Goal: Information Seeking & Learning: Learn about a topic

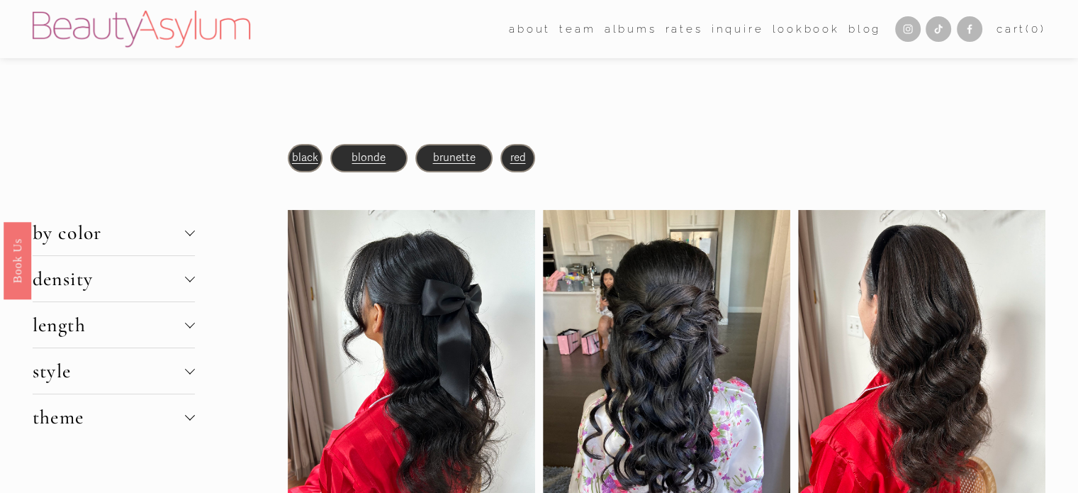
click at [375, 155] on span "blonde" at bounding box center [369, 157] width 34 height 13
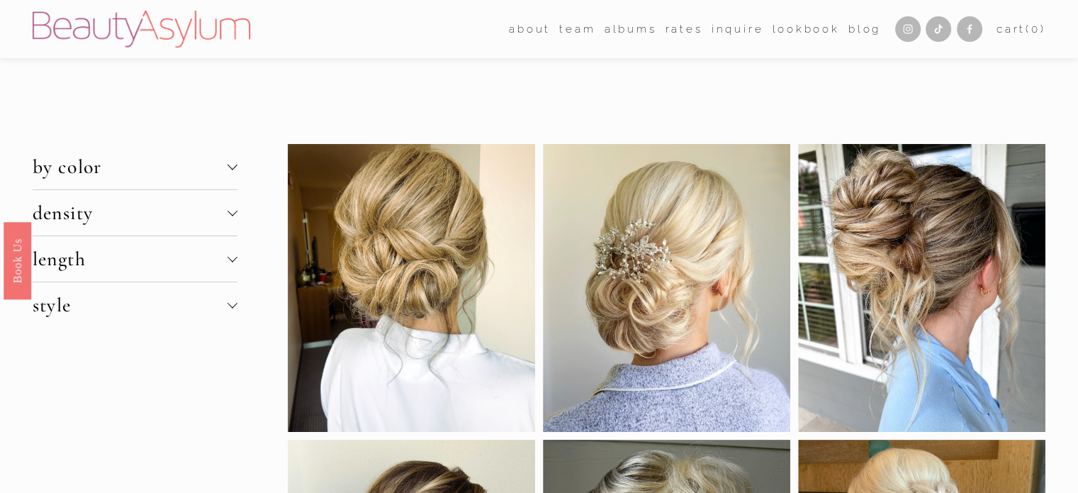
click at [202, 211] on span "density" at bounding box center [130, 213] width 195 height 24
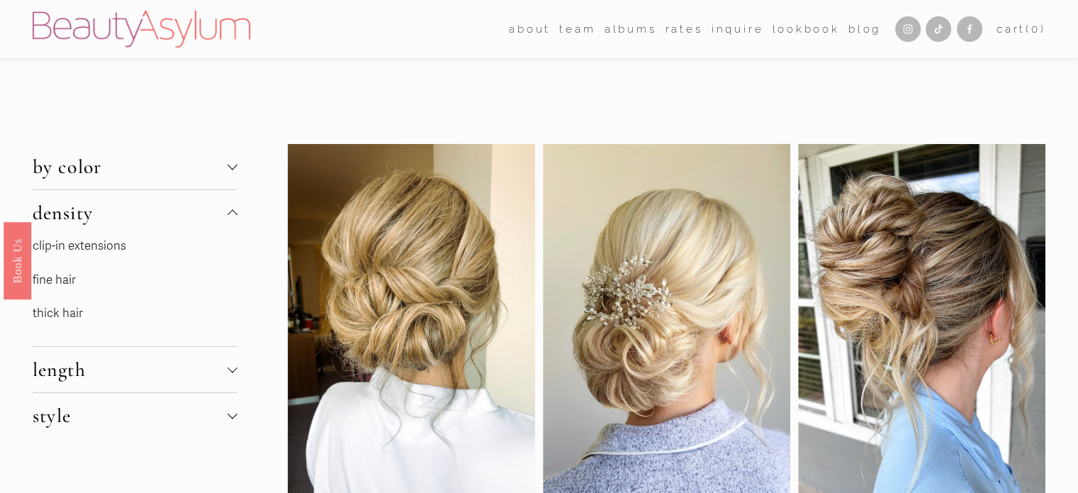
click at [48, 274] on link "fine hair" at bounding box center [54, 279] width 43 height 15
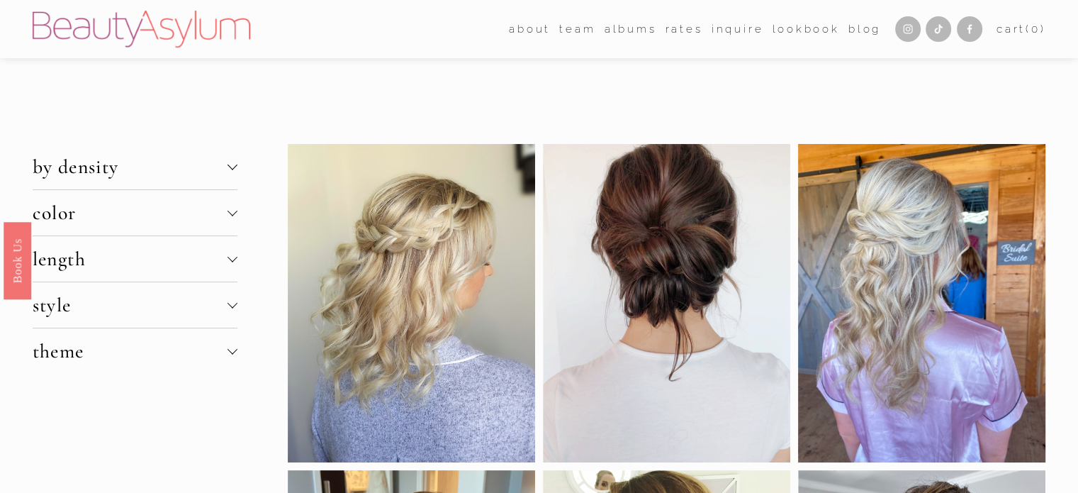
click at [89, 178] on span "by density" at bounding box center [130, 167] width 195 height 24
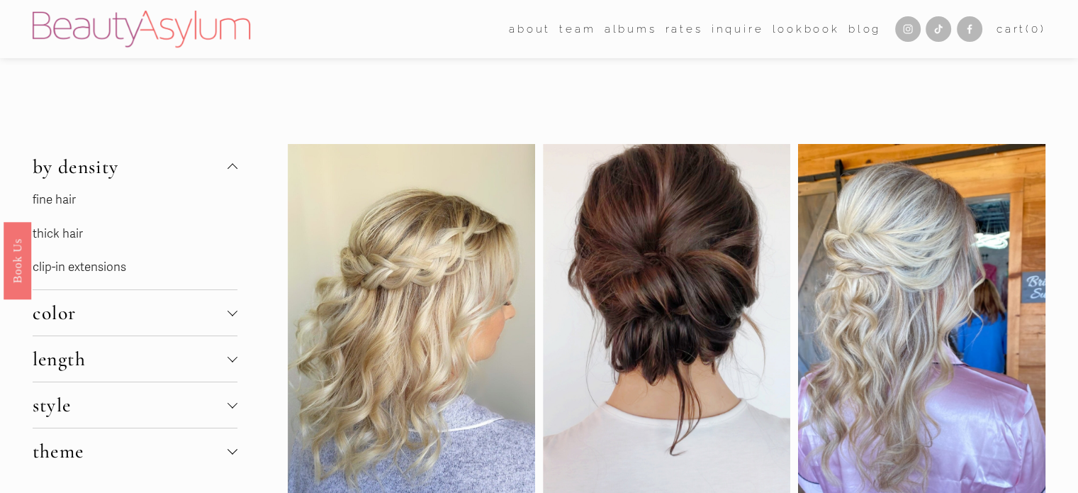
click at [96, 171] on span "by density" at bounding box center [130, 167] width 195 height 24
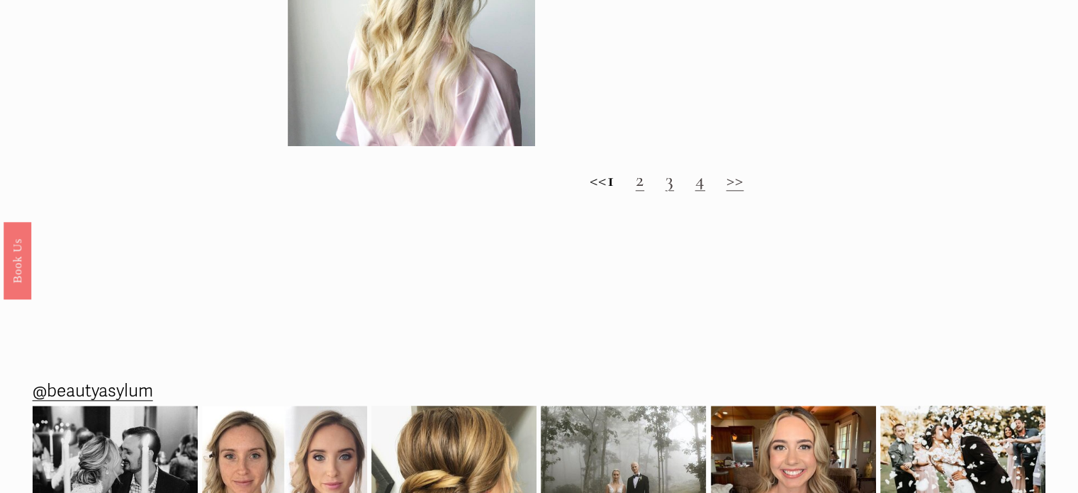
scroll to position [1560, 0]
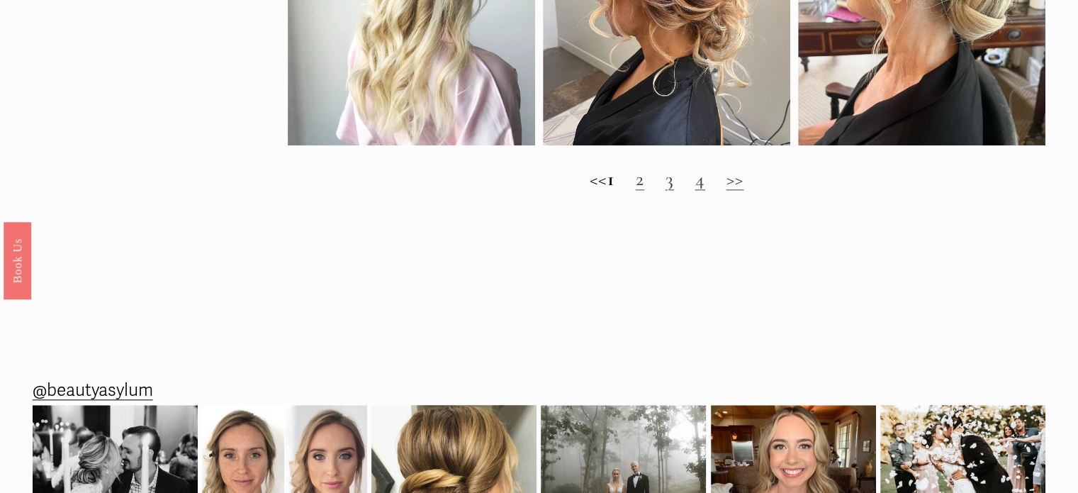
click at [644, 188] on link "2" at bounding box center [640, 179] width 9 height 24
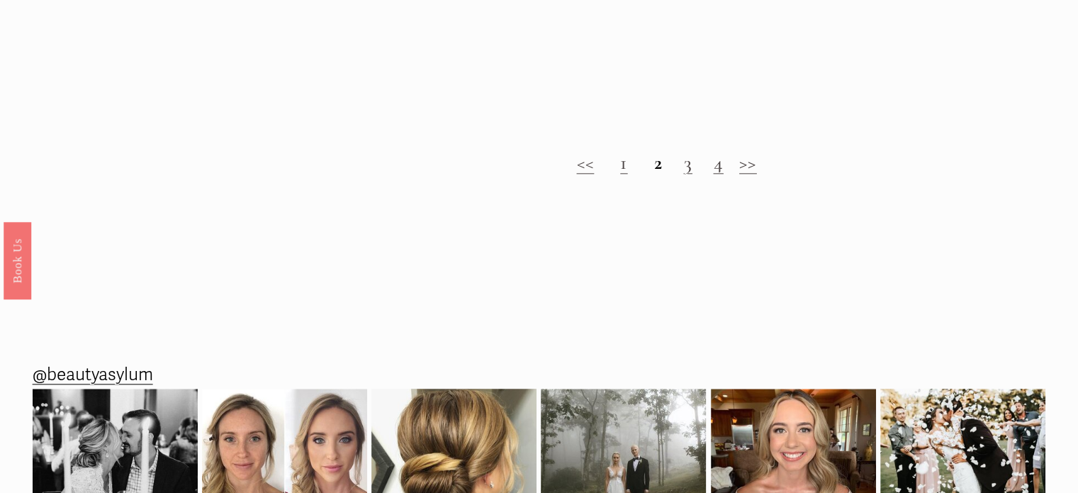
scroll to position [1631, 0]
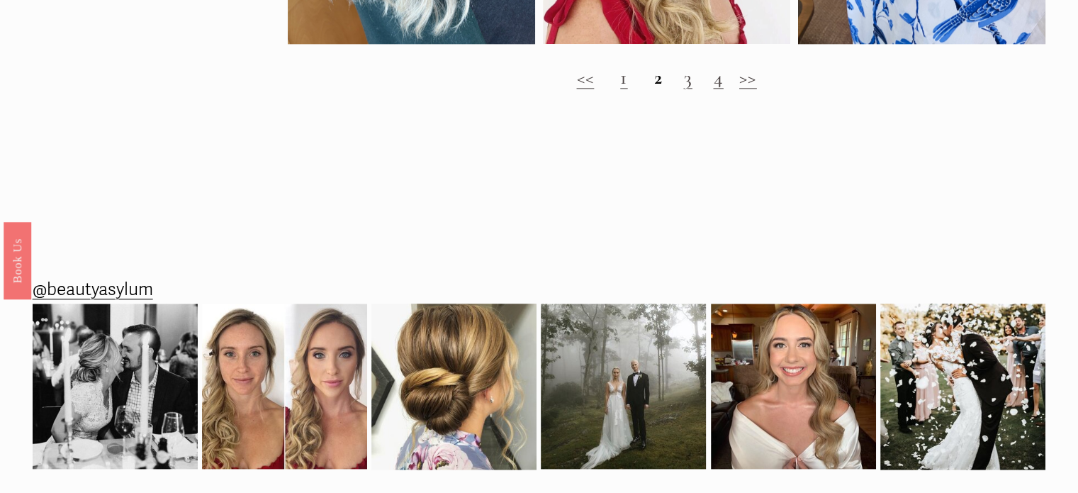
click at [689, 89] on link "3" at bounding box center [687, 77] width 9 height 24
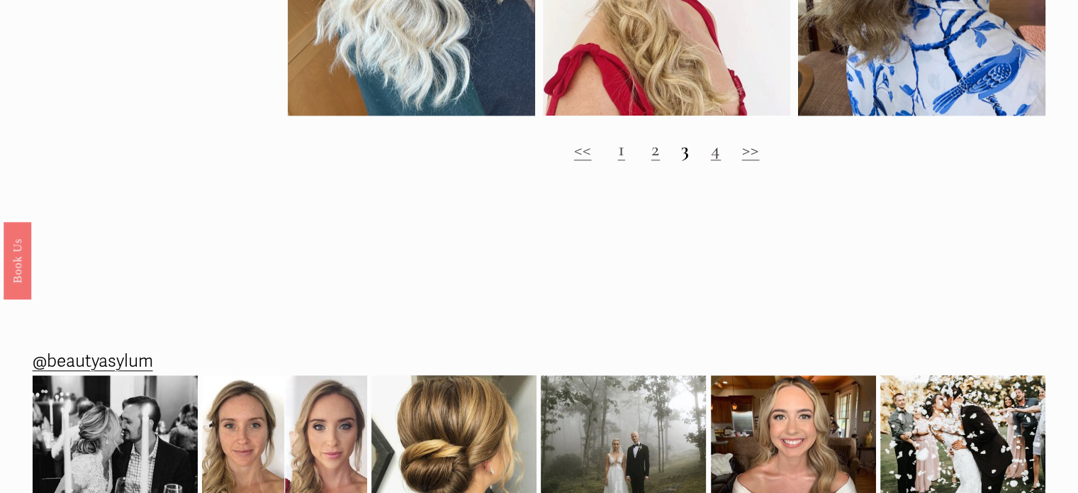
scroll to position [1560, 0]
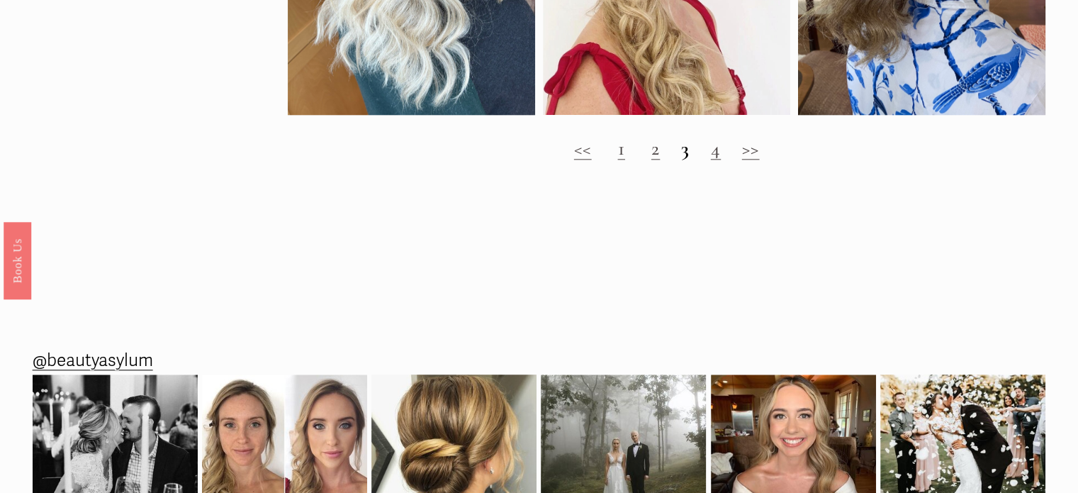
click at [712, 160] on h2 "<< 1 2 3 4 >>" at bounding box center [667, 148] width 759 height 23
click at [717, 160] on link "4" at bounding box center [716, 148] width 10 height 24
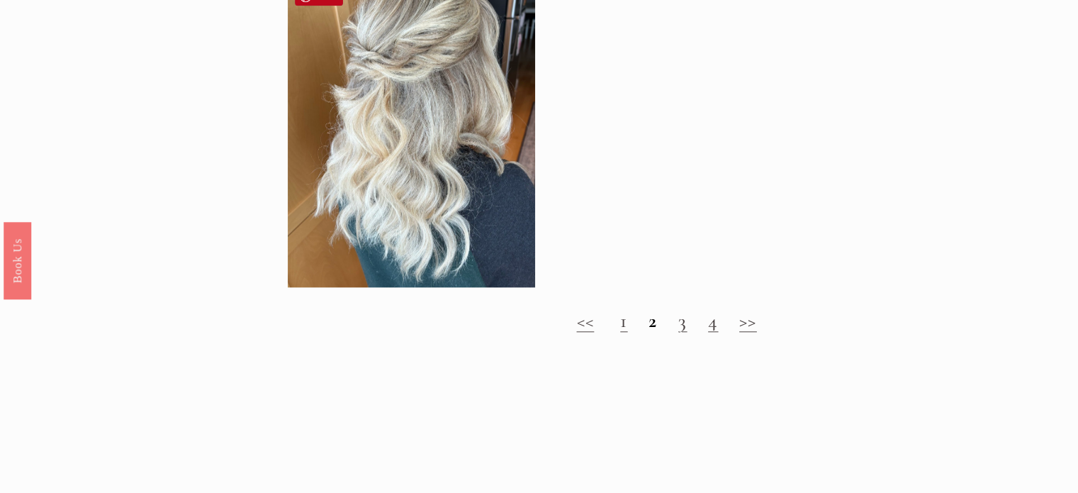
scroll to position [1560, 0]
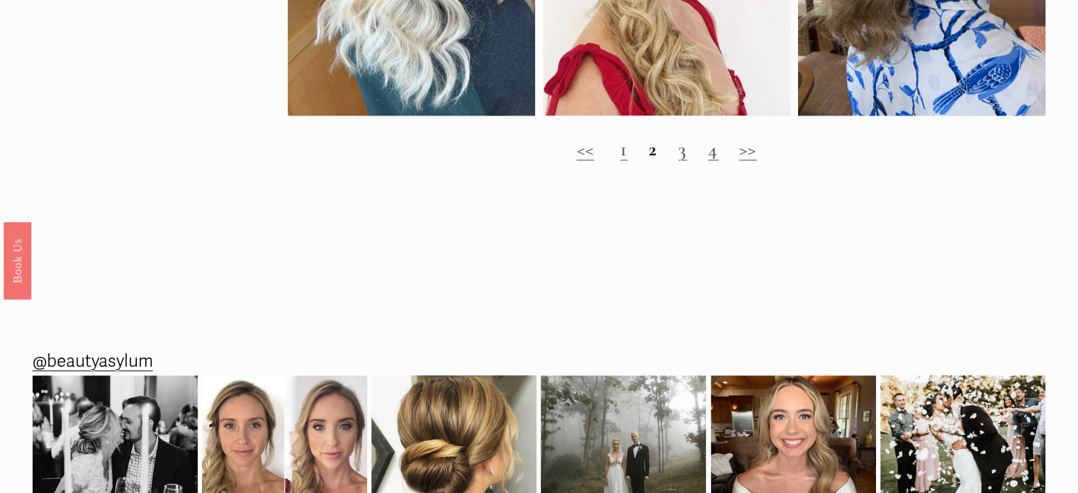
click at [622, 161] on link "1" at bounding box center [623, 149] width 7 height 24
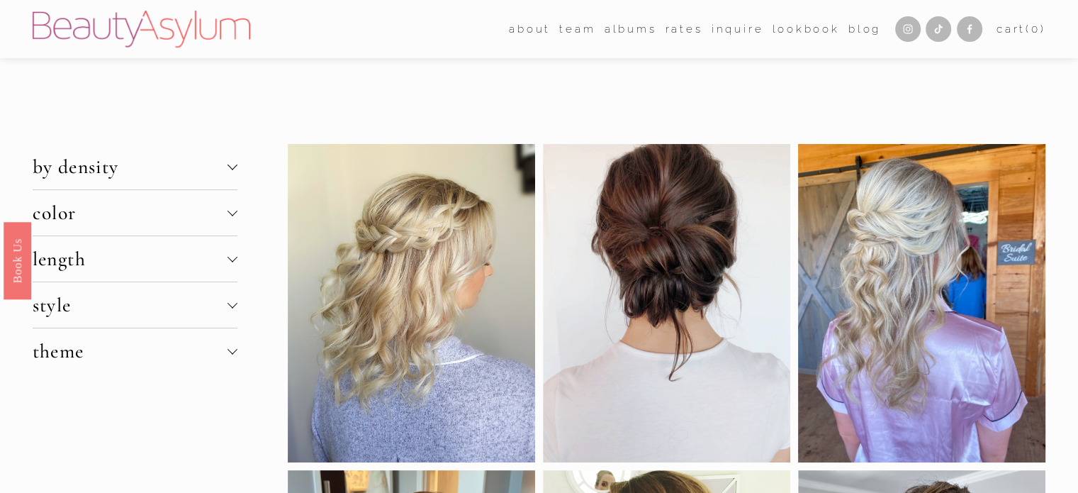
click img
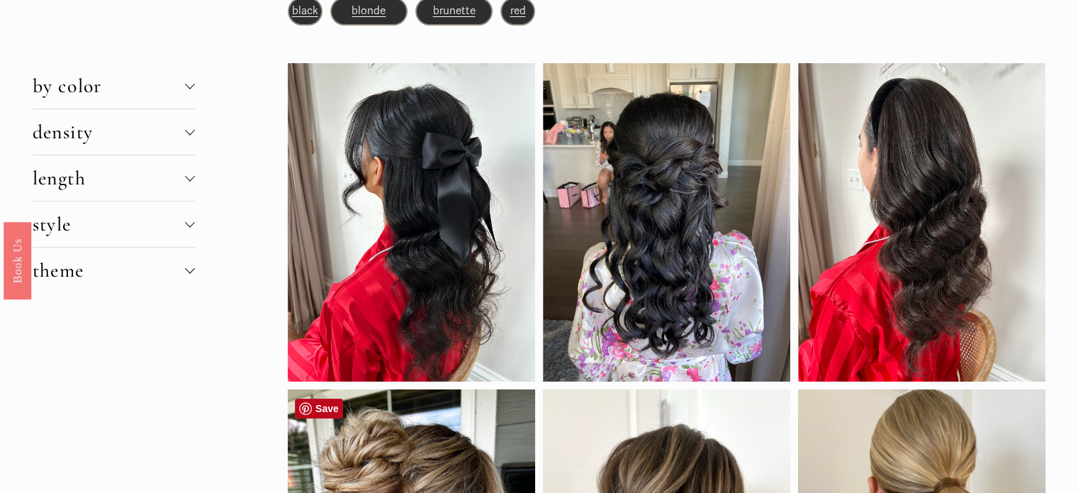
scroll to position [142, 0]
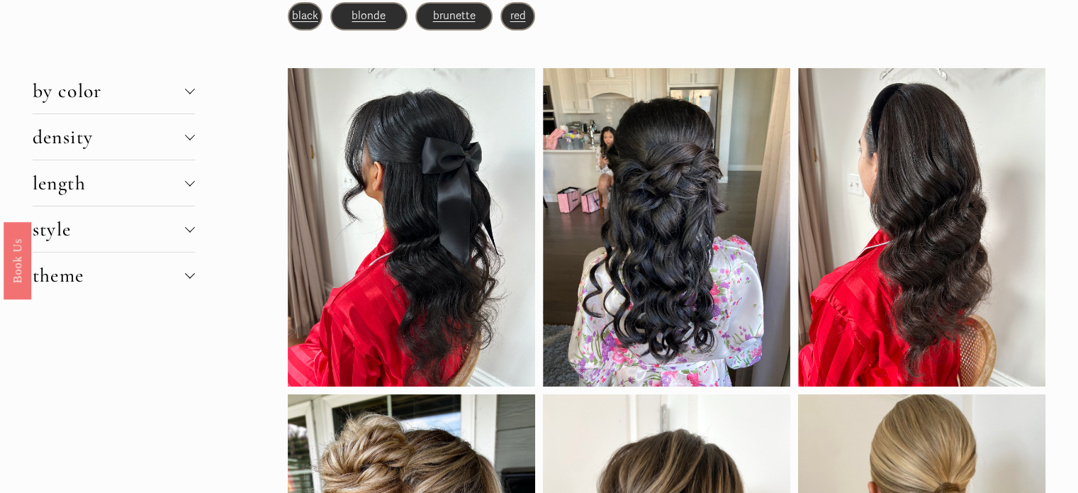
click at [174, 272] on span "theme" at bounding box center [109, 275] width 152 height 24
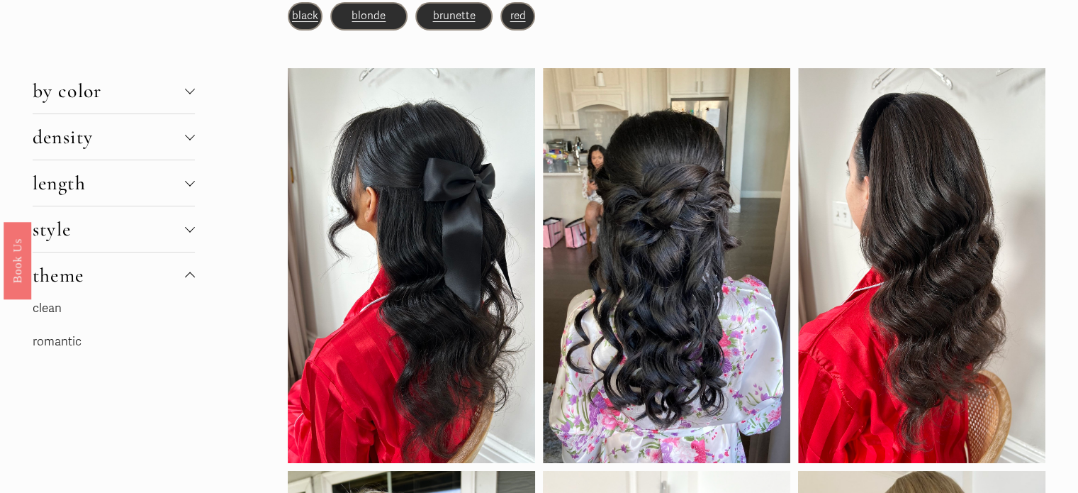
click at [183, 273] on span "theme" at bounding box center [109, 275] width 152 height 24
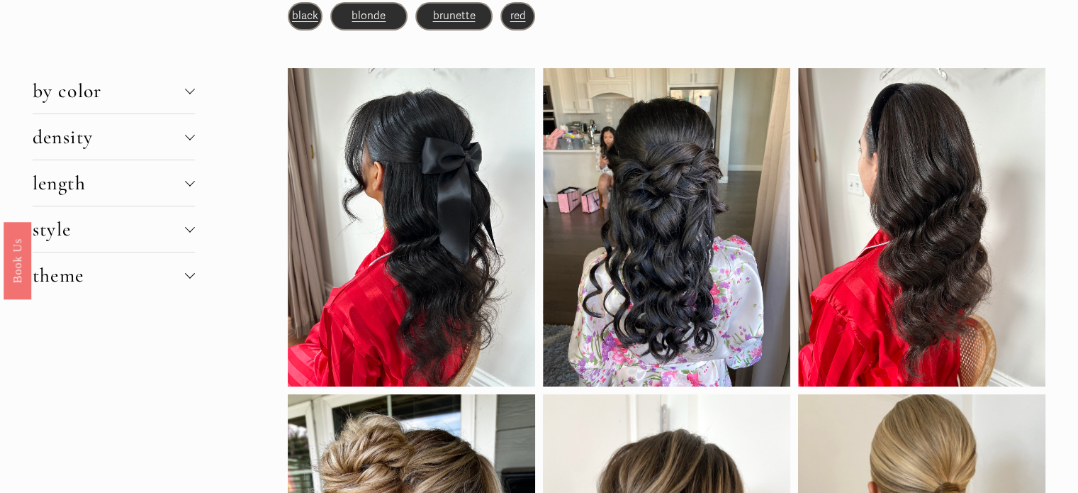
click at [185, 229] on div at bounding box center [190, 229] width 10 height 10
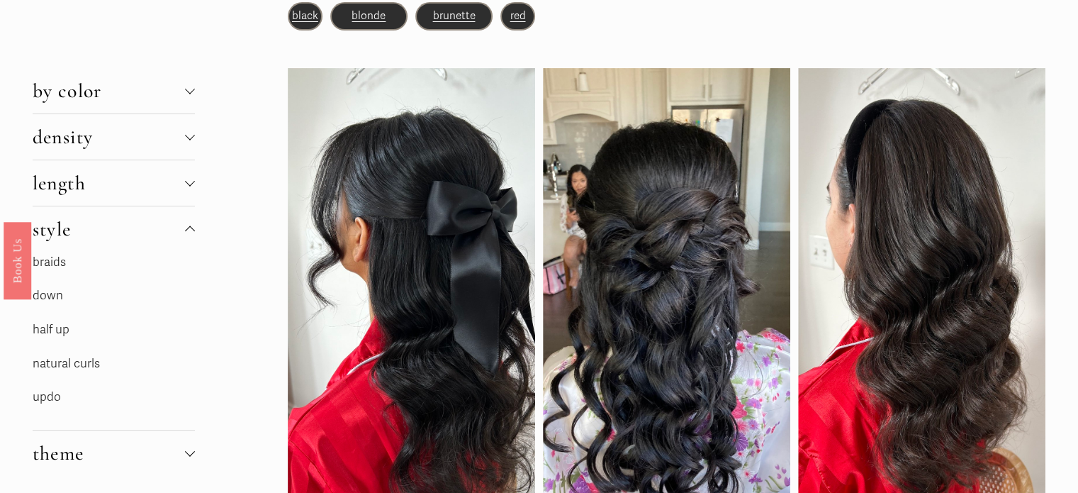
click at [45, 393] on link "updo" at bounding box center [47, 396] width 28 height 15
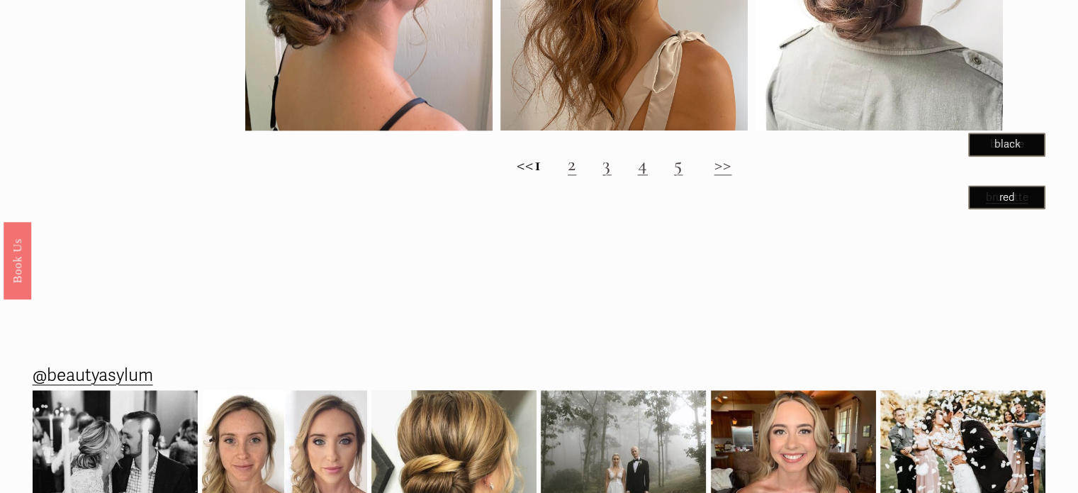
scroll to position [1631, 0]
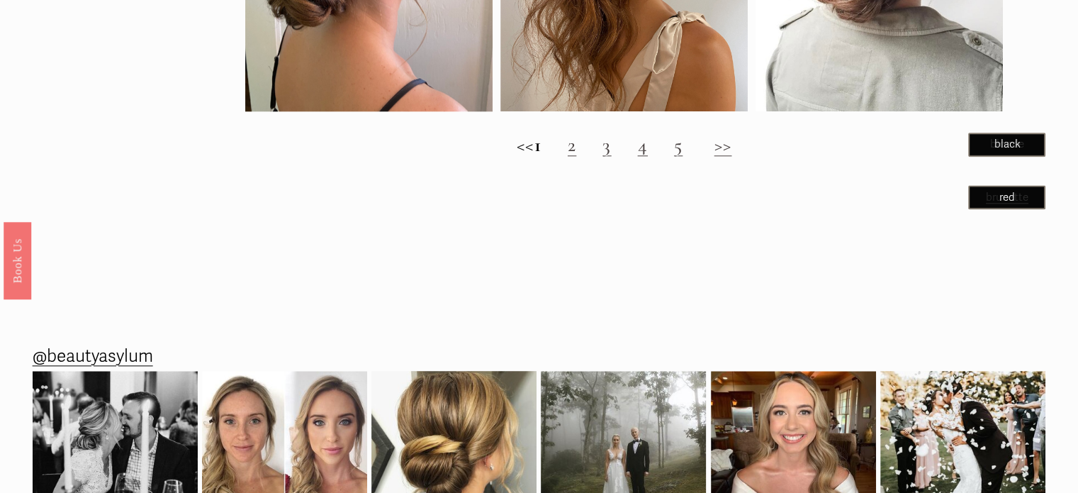
click at [576, 155] on link "2" at bounding box center [572, 145] width 9 height 24
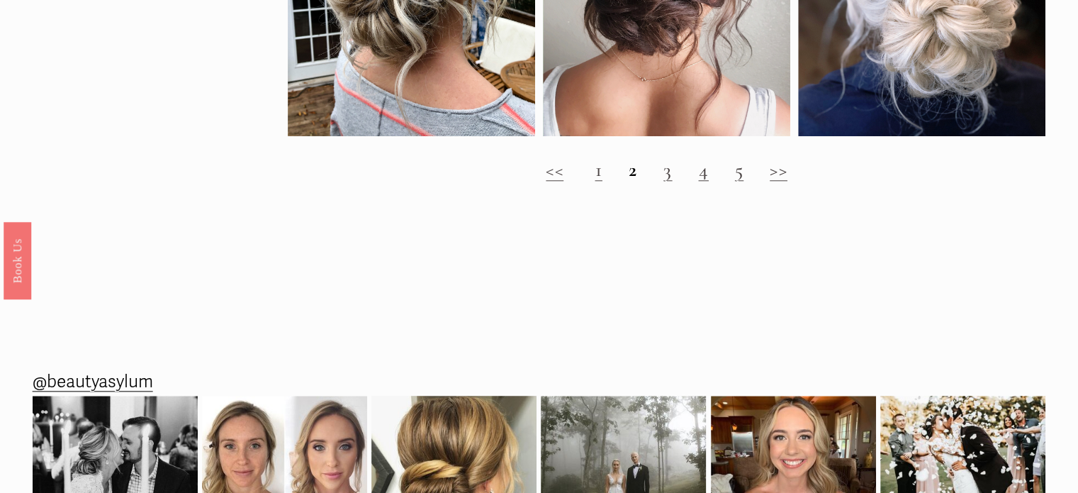
scroll to position [1560, 0]
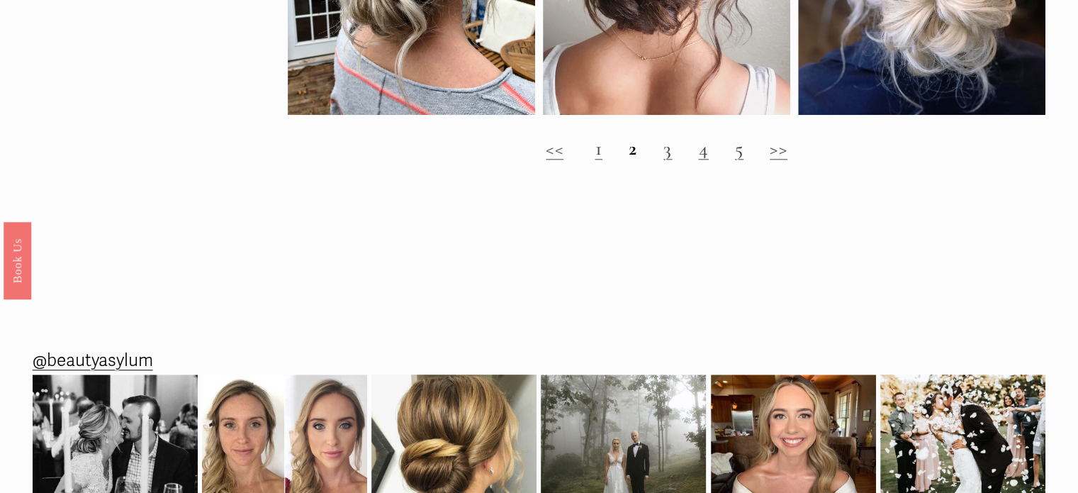
click at [669, 160] on link "3" at bounding box center [668, 148] width 9 height 24
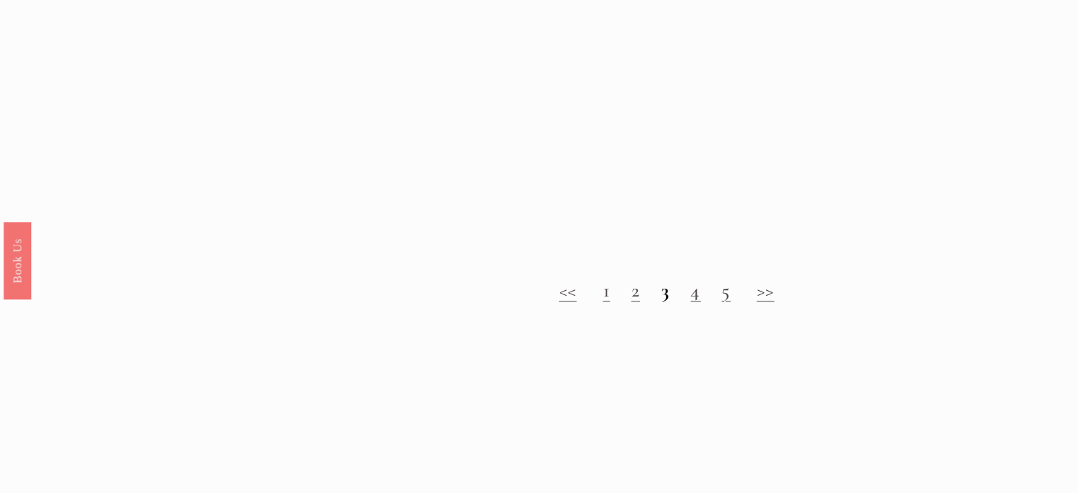
scroll to position [1418, 0]
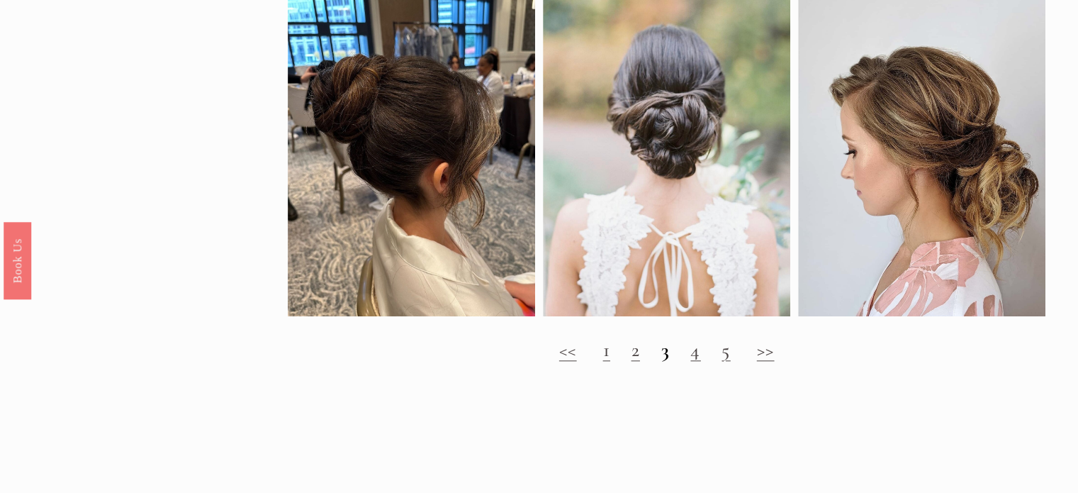
click at [696, 360] on link "4" at bounding box center [696, 349] width 10 height 24
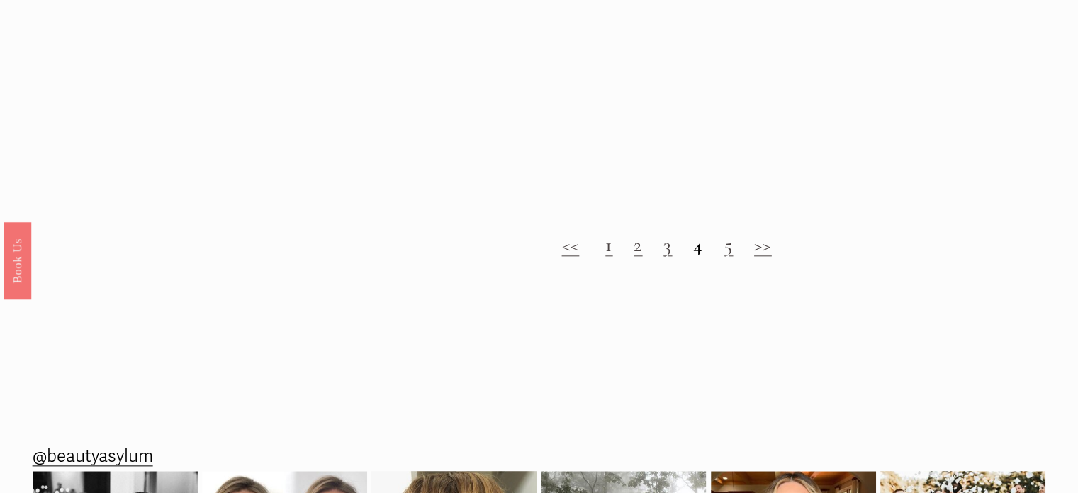
scroll to position [1560, 0]
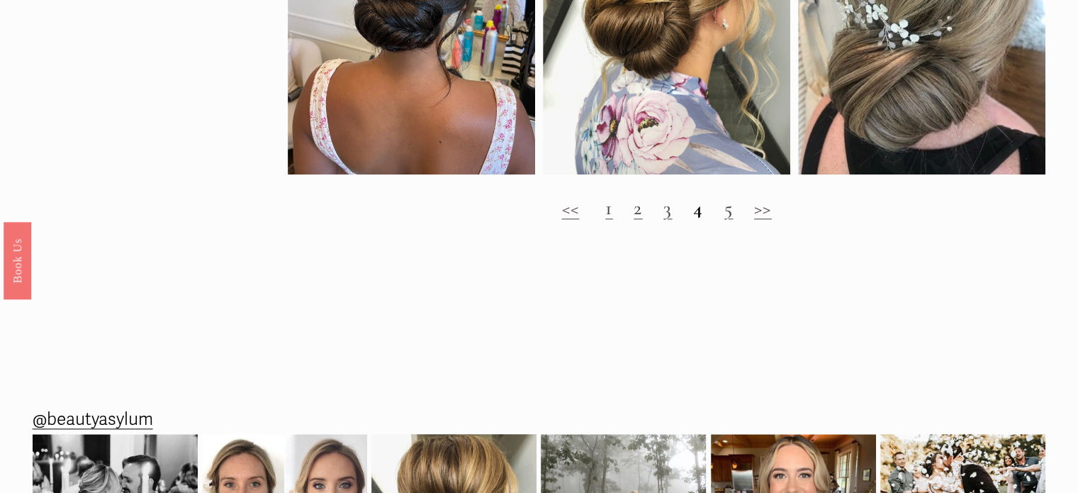
click at [727, 220] on link "5" at bounding box center [729, 208] width 9 height 24
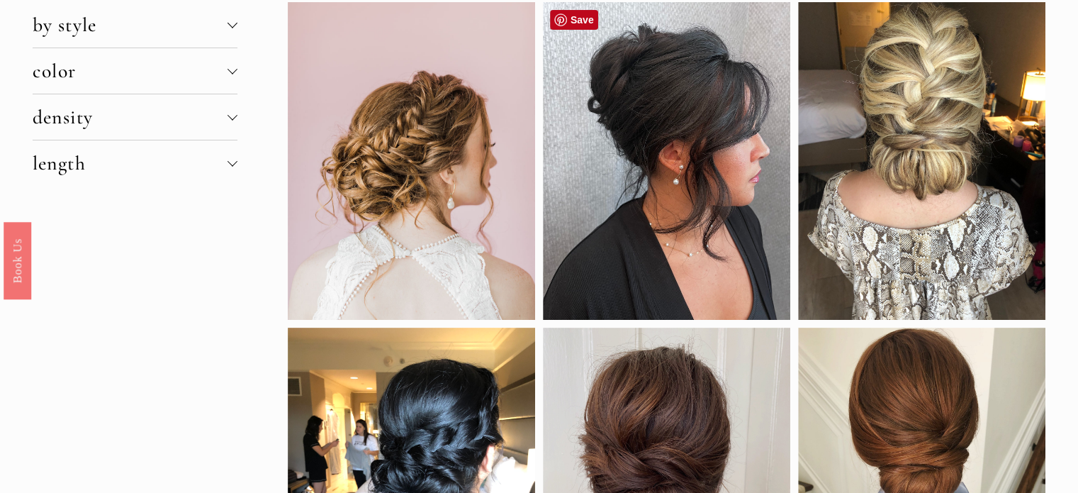
scroll to position [71, 0]
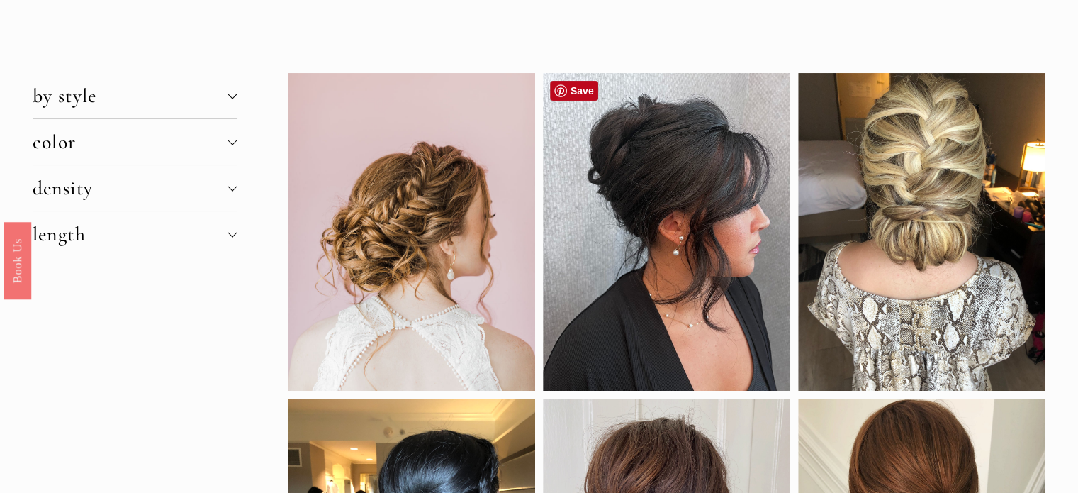
click at [576, 88] on link "Save" at bounding box center [574, 91] width 48 height 20
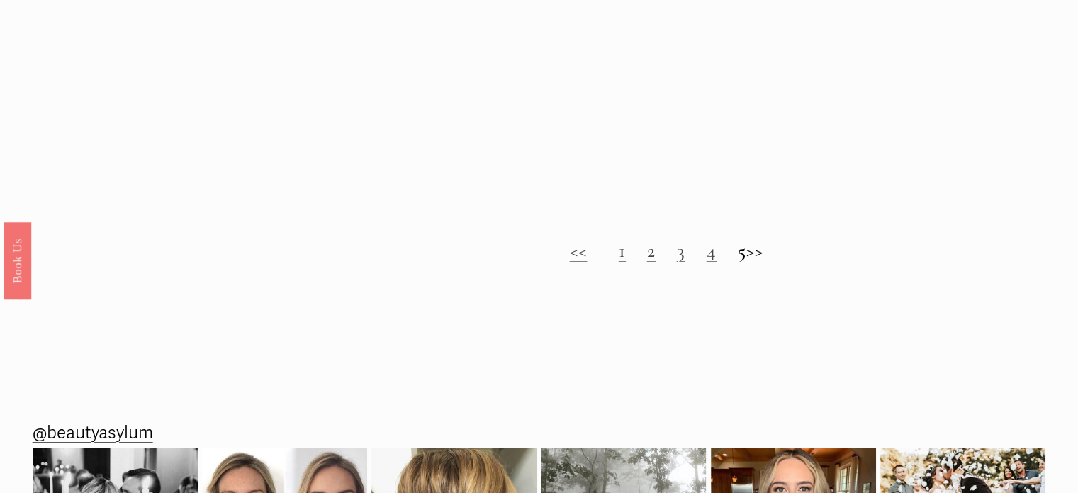
scroll to position [1489, 0]
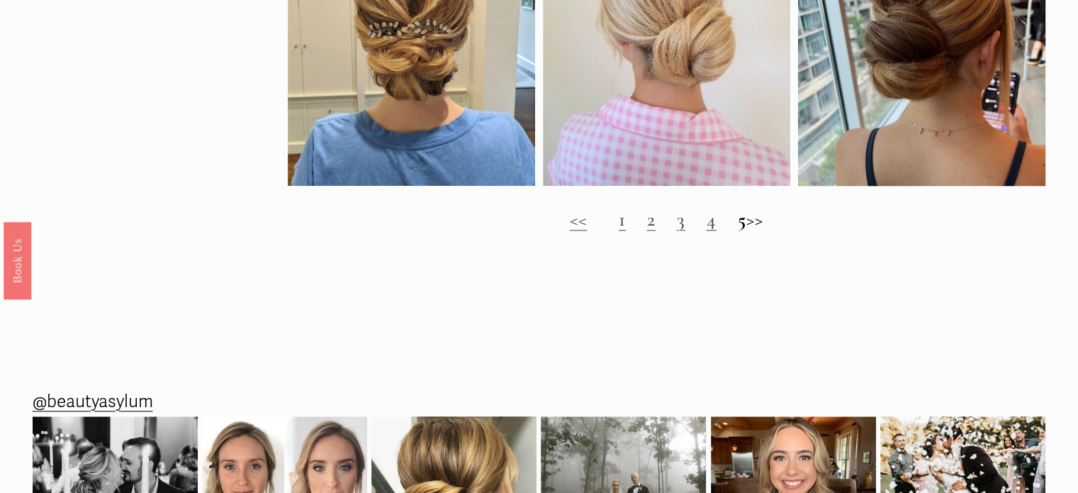
click at [610, 228] on h2 "<< 1 2 3 4 5 >>" at bounding box center [667, 219] width 759 height 23
click at [619, 231] on link "1" at bounding box center [622, 219] width 7 height 24
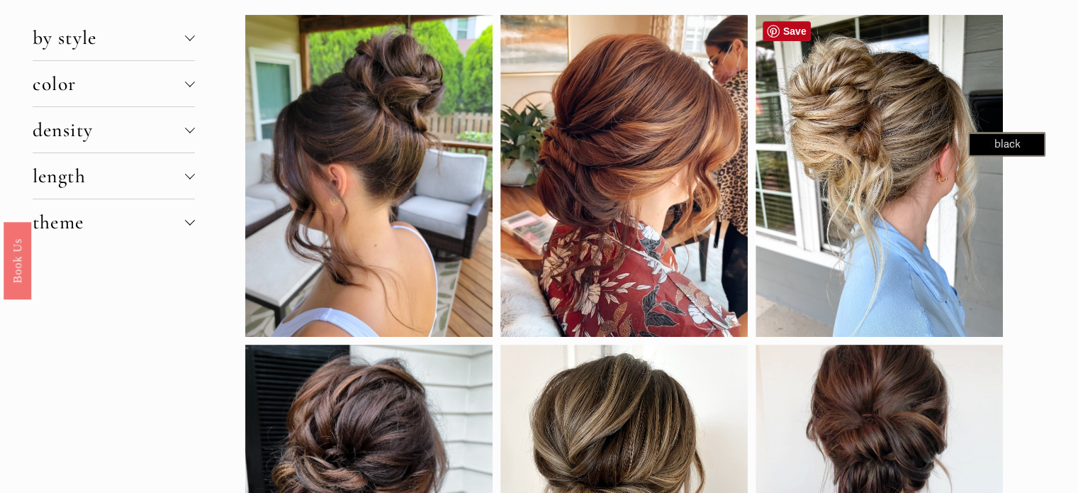
scroll to position [213, 0]
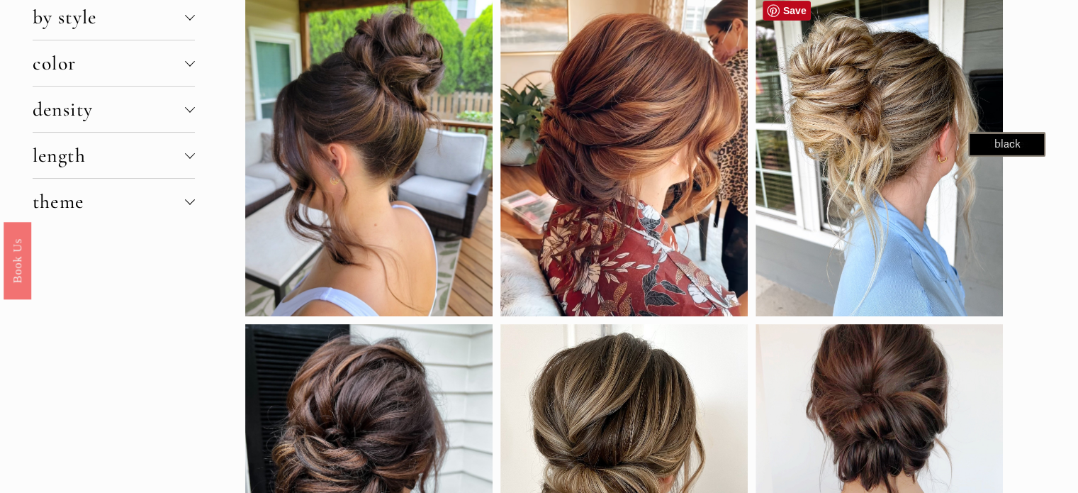
click at [769, 8] on link "Save" at bounding box center [787, 11] width 48 height 20
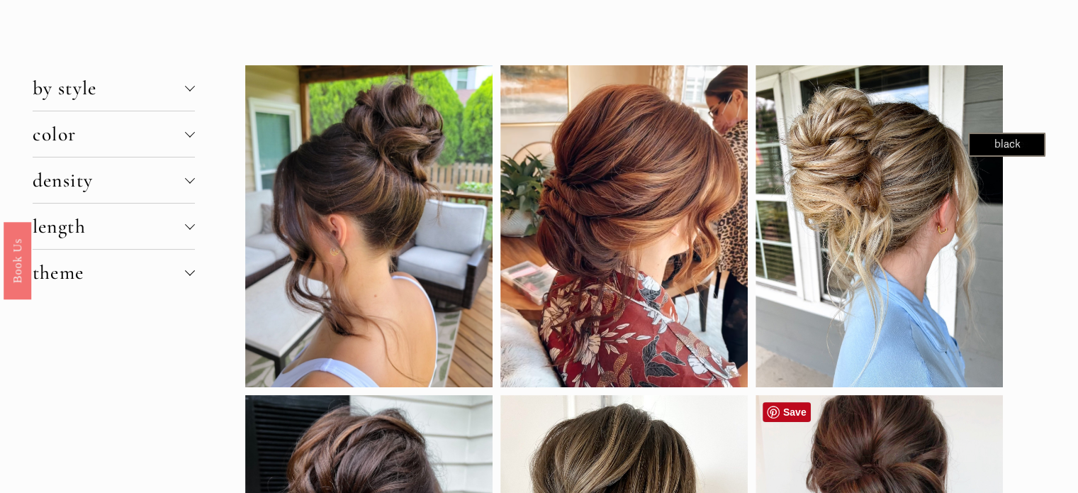
scroll to position [0, 0]
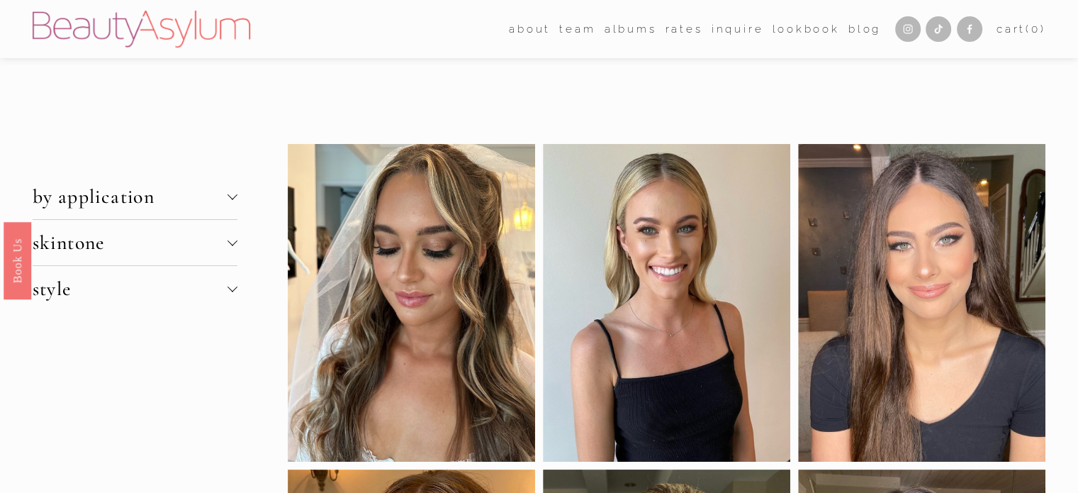
click at [125, 242] on span "skintone" at bounding box center [130, 242] width 195 height 24
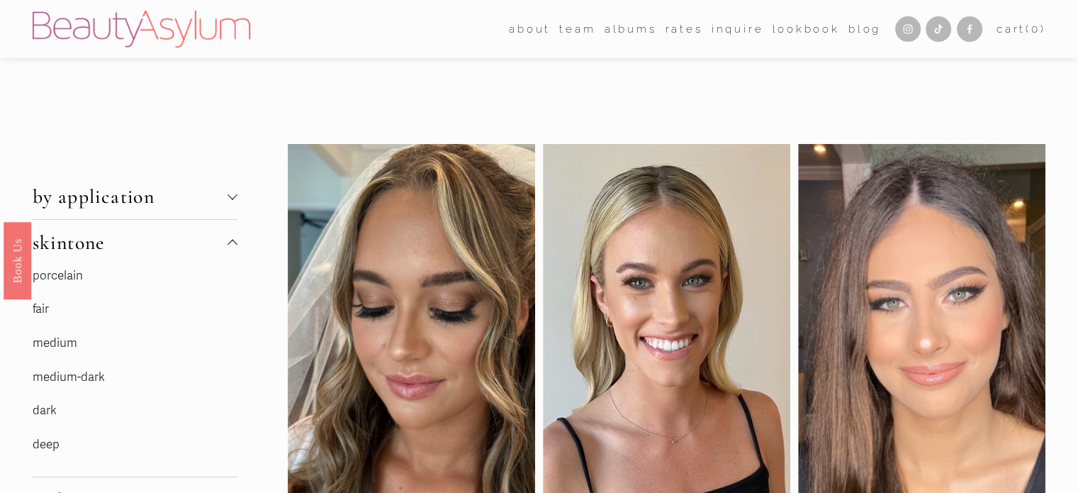
click at [51, 274] on link "porcelain" at bounding box center [58, 275] width 50 height 15
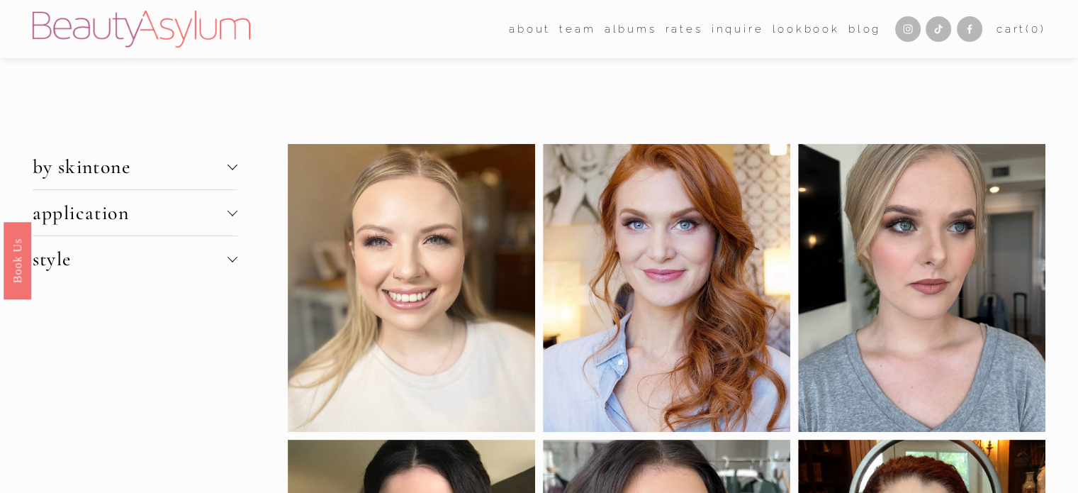
click at [74, 165] on span "by skintone" at bounding box center [130, 167] width 195 height 24
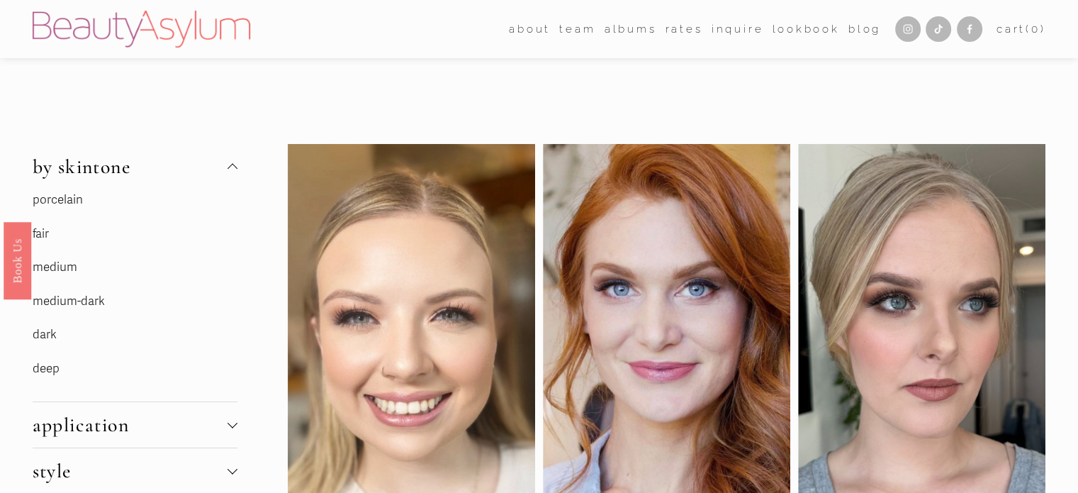
click at [43, 232] on link "fair" at bounding box center [41, 233] width 16 height 15
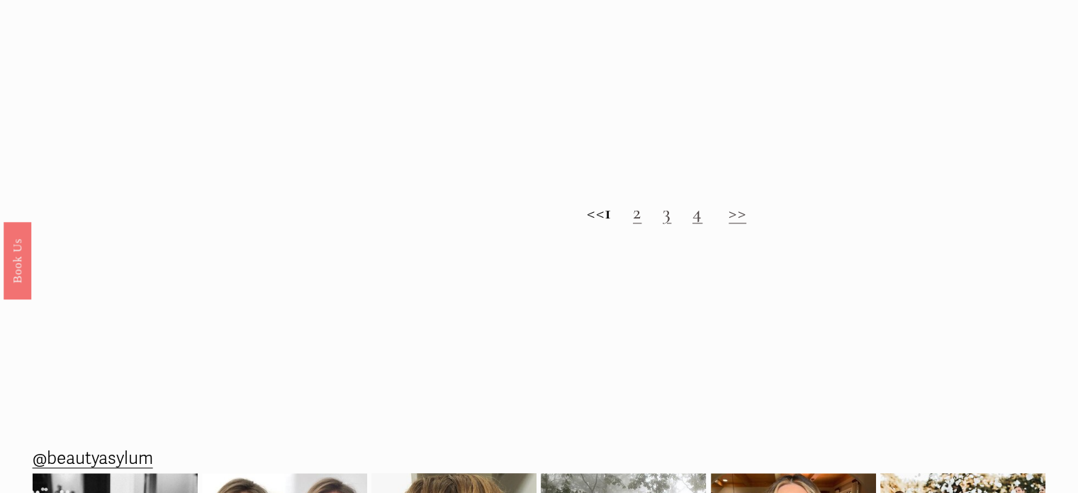
scroll to position [1560, 0]
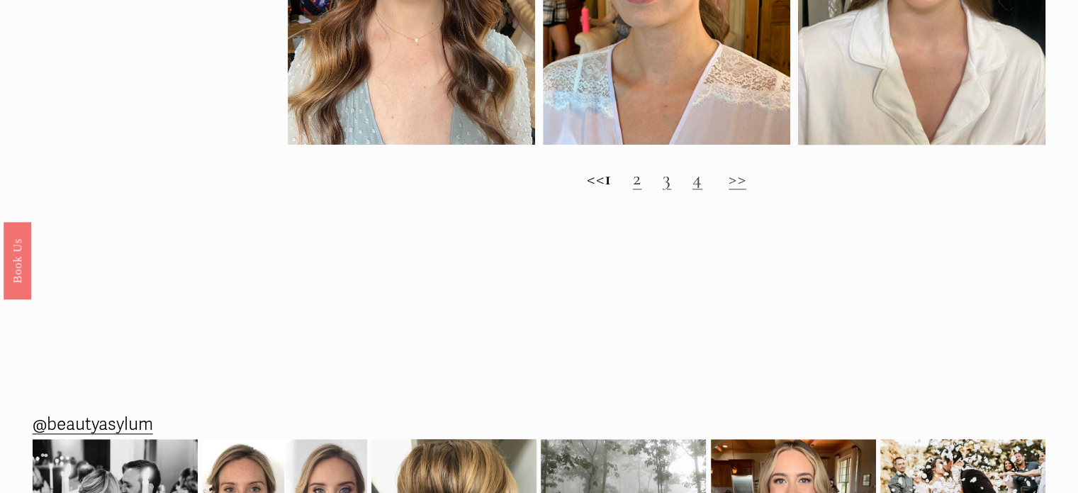
click at [642, 190] on link "2" at bounding box center [637, 178] width 9 height 24
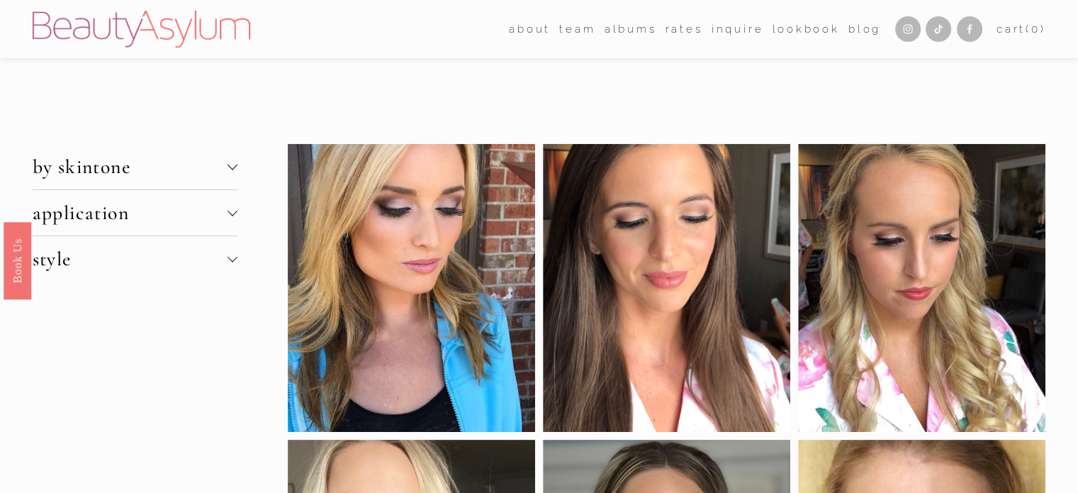
click at [152, 218] on span "application" at bounding box center [130, 213] width 195 height 24
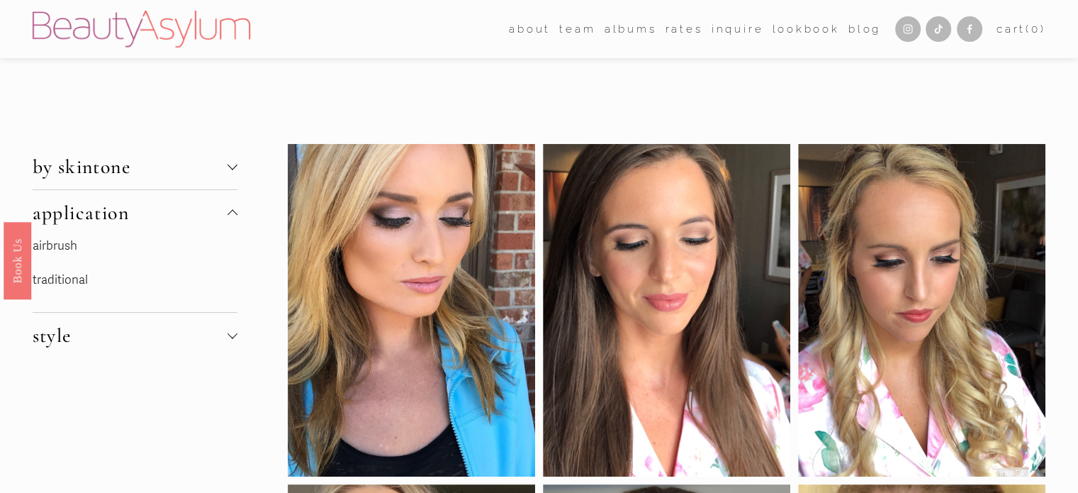
click at [60, 279] on link "traditional" at bounding box center [60, 279] width 55 height 15
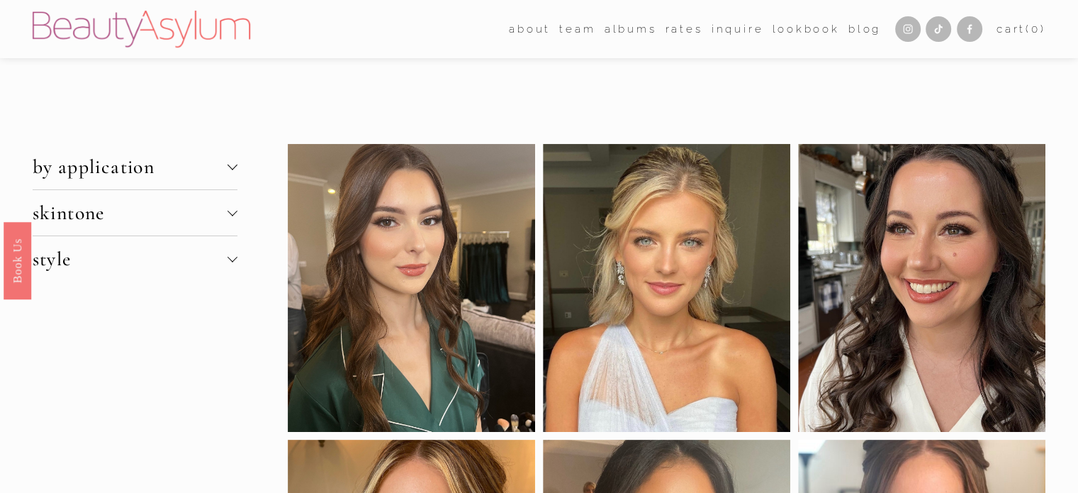
click at [62, 257] on span "style" at bounding box center [130, 259] width 195 height 24
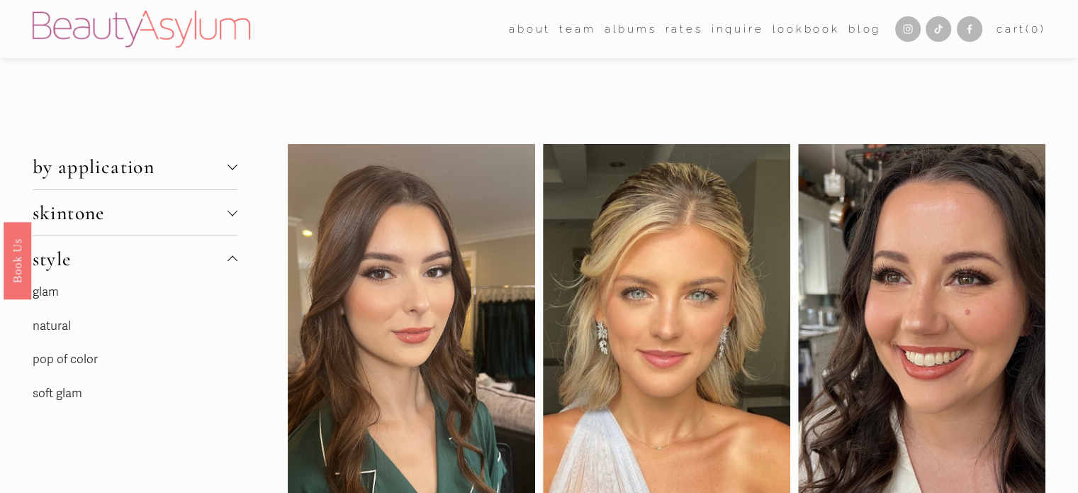
click at [67, 390] on link "soft glam" at bounding box center [58, 393] width 50 height 15
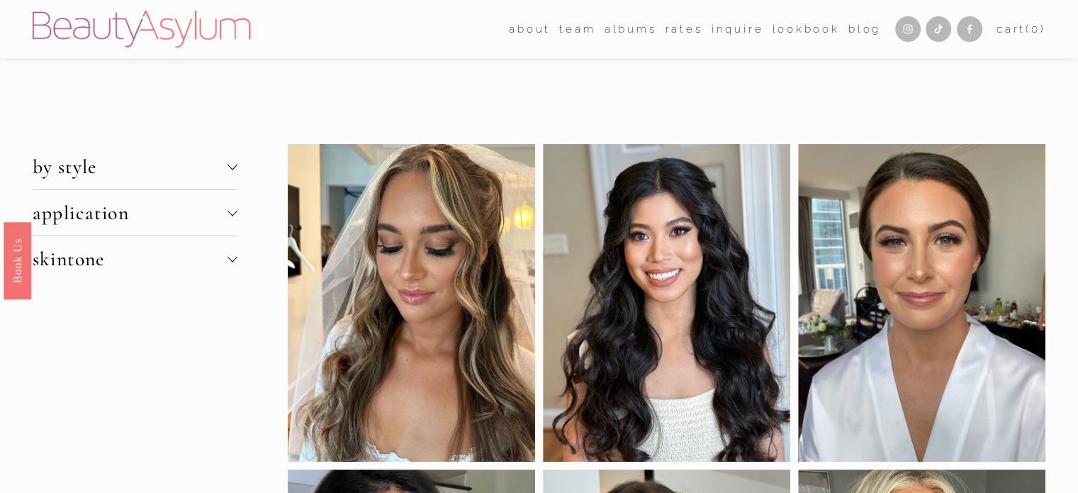
click at [72, 260] on span "skintone" at bounding box center [130, 259] width 195 height 24
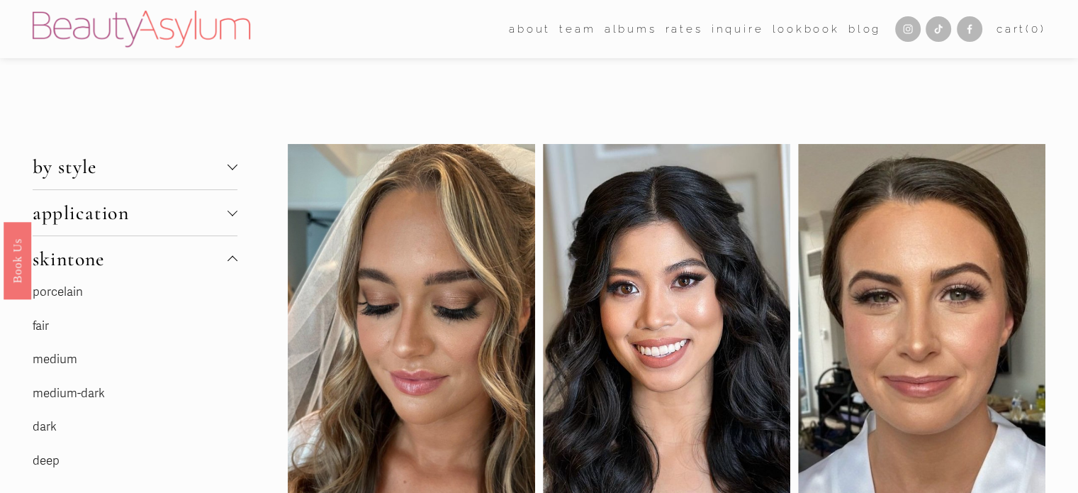
click at [74, 205] on span "application" at bounding box center [130, 213] width 195 height 24
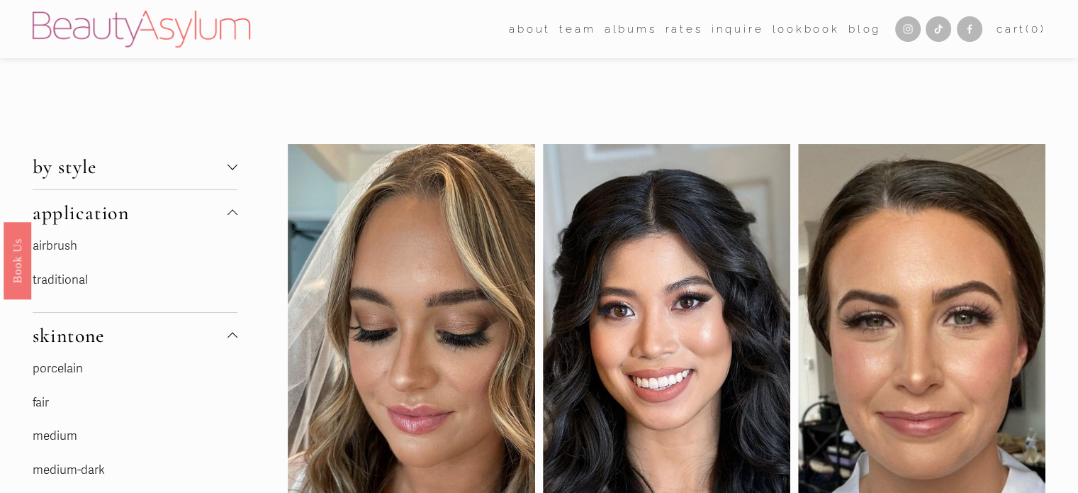
click at [55, 160] on span "by style" at bounding box center [130, 167] width 195 height 24
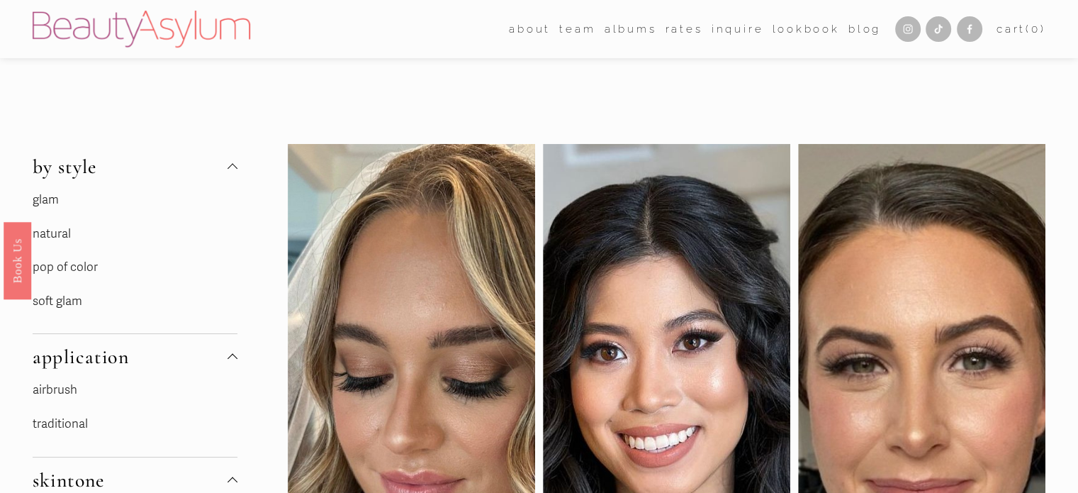
click at [46, 204] on link "glam" at bounding box center [46, 199] width 26 height 15
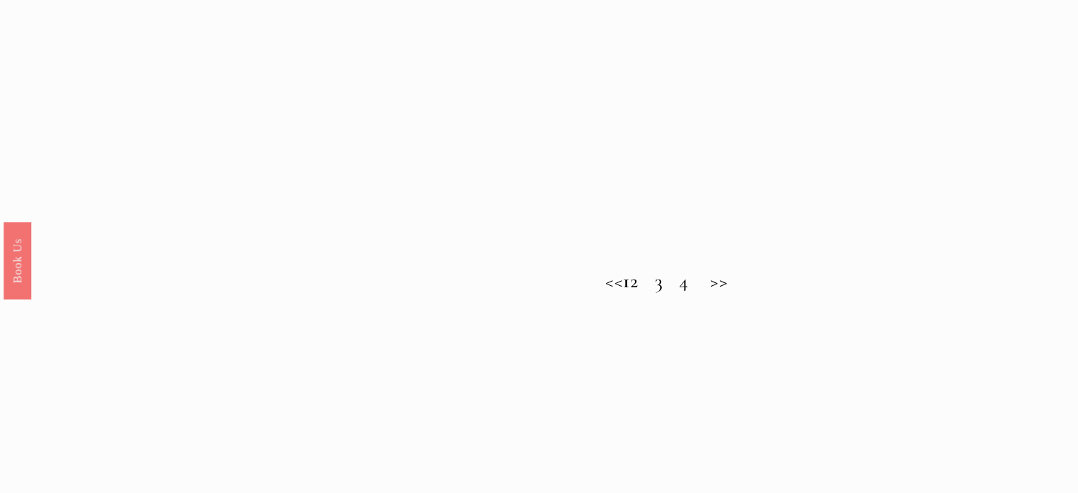
scroll to position [1418, 0]
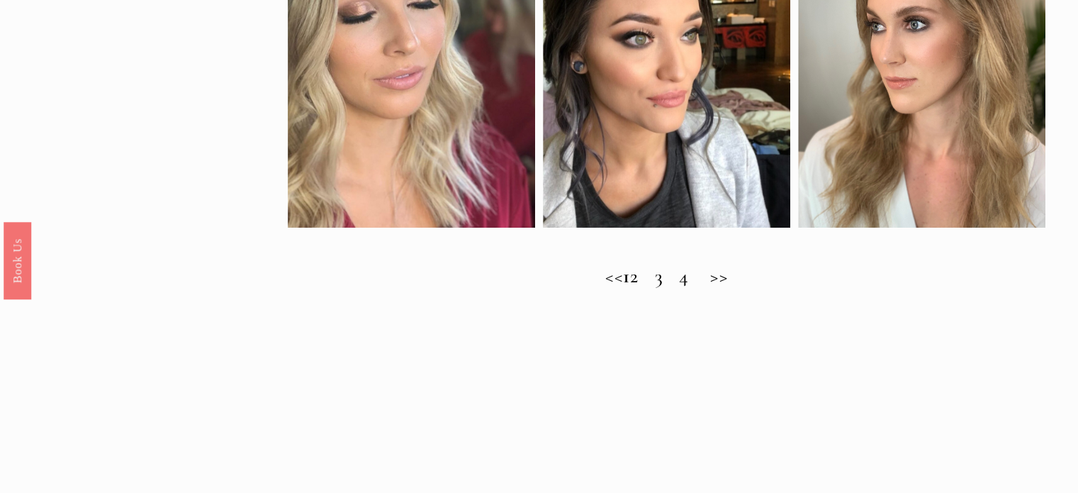
click at [650, 288] on h2 "<< 1 2 3 4 >>" at bounding box center [667, 275] width 759 height 23
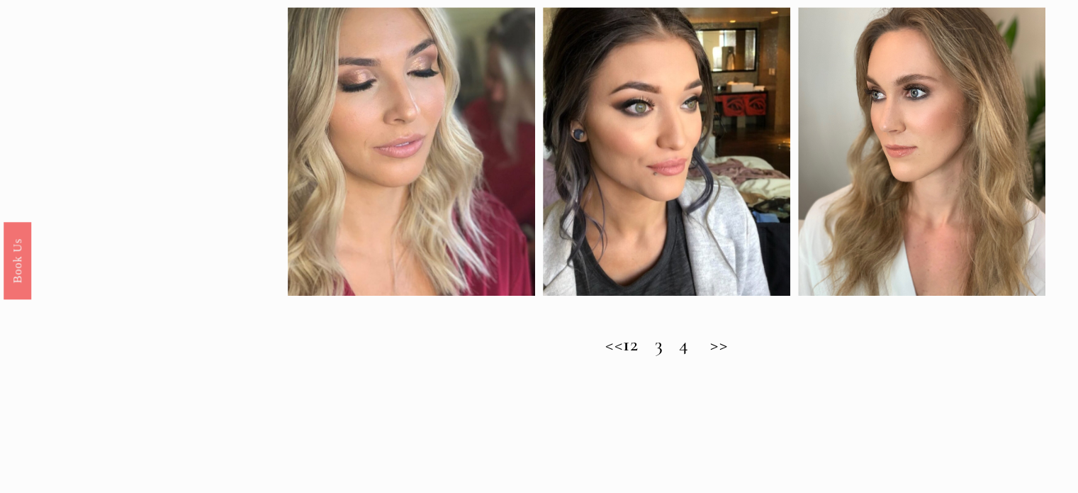
scroll to position [1489, 0]
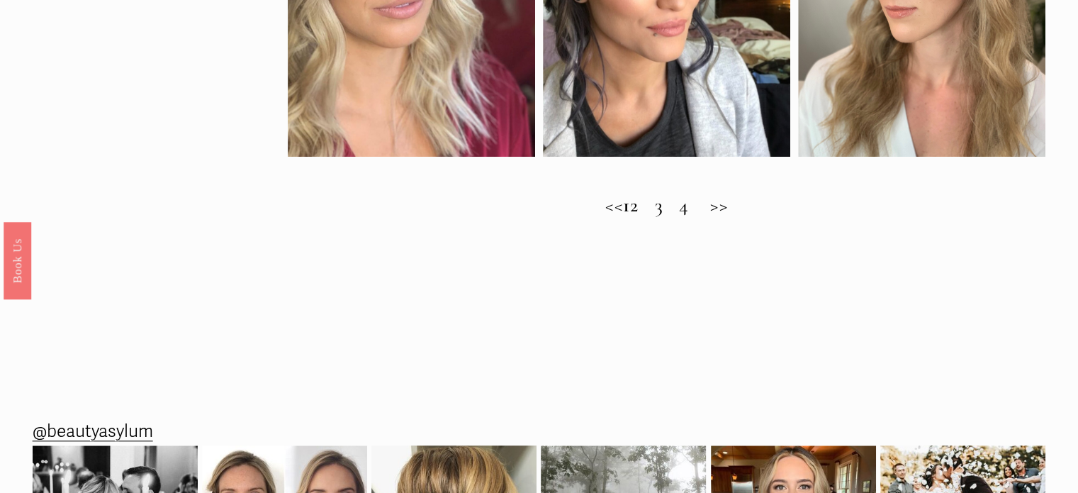
click at [652, 217] on h2 "<< 1 2 3 4 >>" at bounding box center [667, 205] width 759 height 23
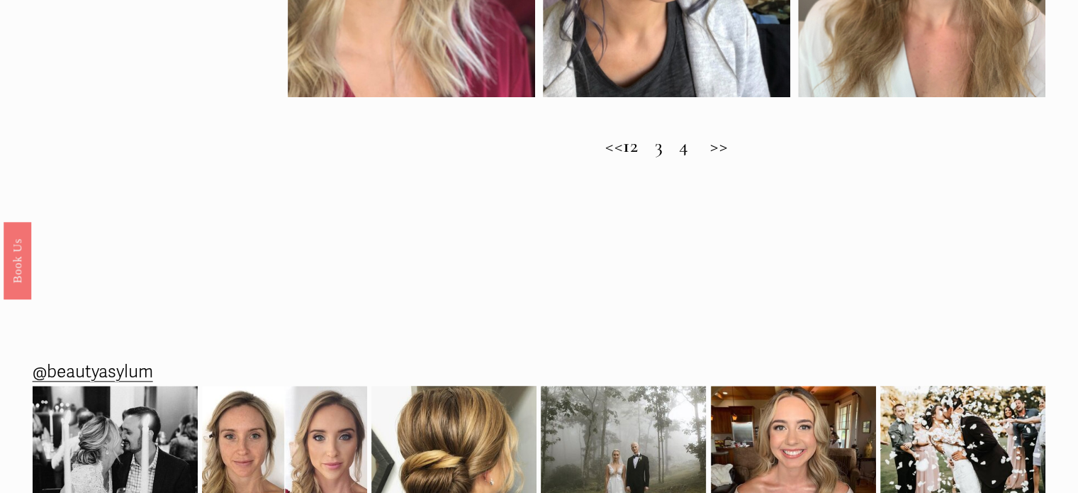
scroll to position [1560, 0]
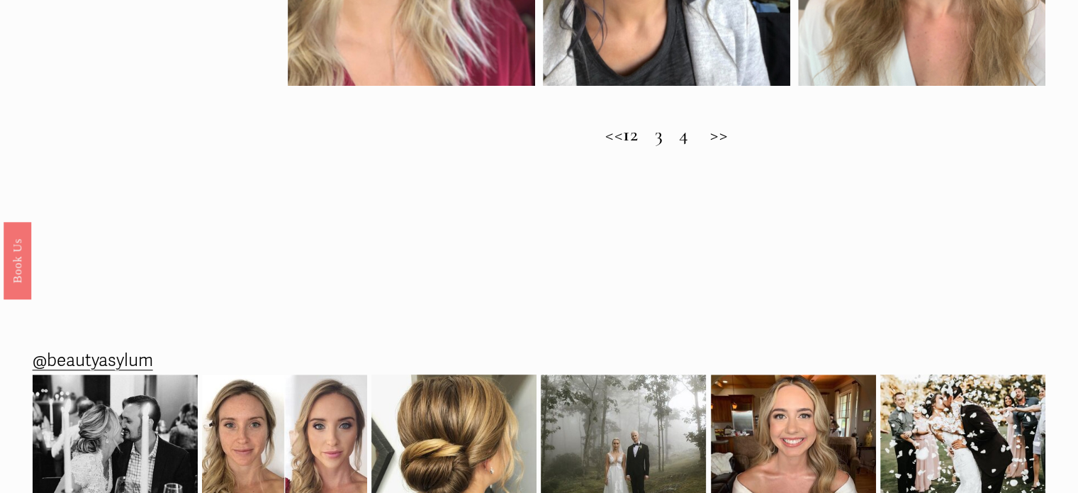
click at [675, 146] on h2 "<< 1 2 3 4 >>" at bounding box center [667, 134] width 759 height 23
click at [678, 145] on h2 "<< 1 2 3 4 >>" at bounding box center [667, 134] width 759 height 23
click at [732, 144] on h2 "<< 1 2 3 4 >>" at bounding box center [667, 134] width 759 height 23
click at [592, 146] on h2 "<< 1 2 3 4 >>" at bounding box center [667, 134] width 759 height 23
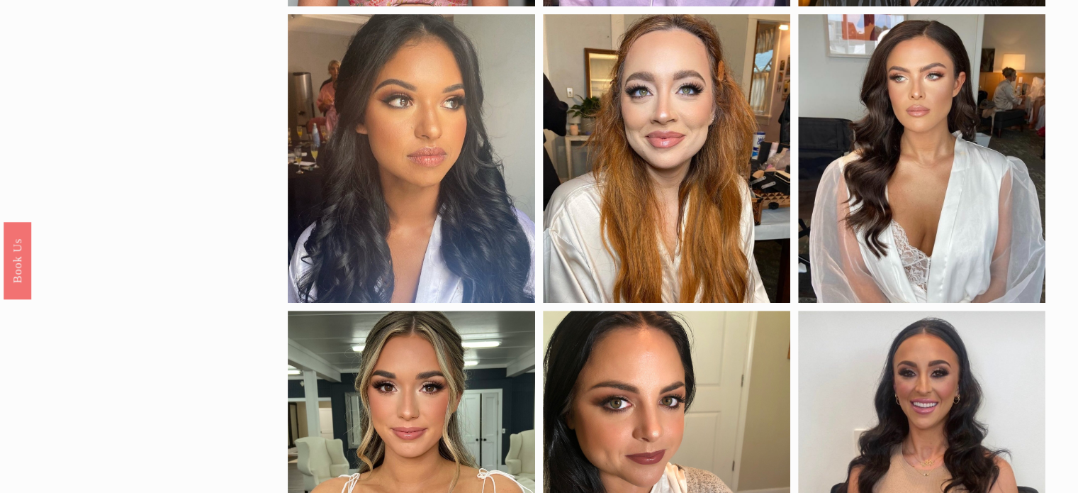
scroll to position [0, 0]
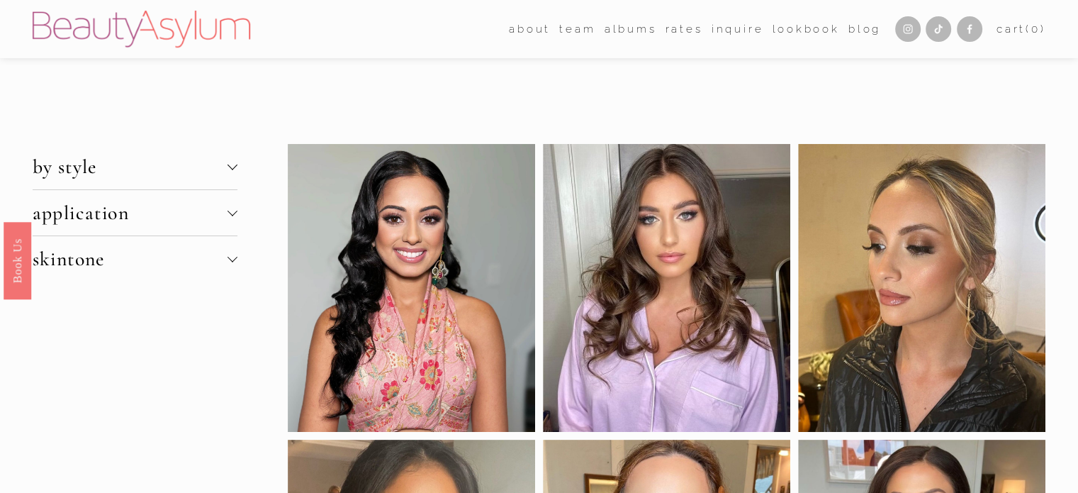
click at [85, 170] on span "by style" at bounding box center [130, 167] width 195 height 24
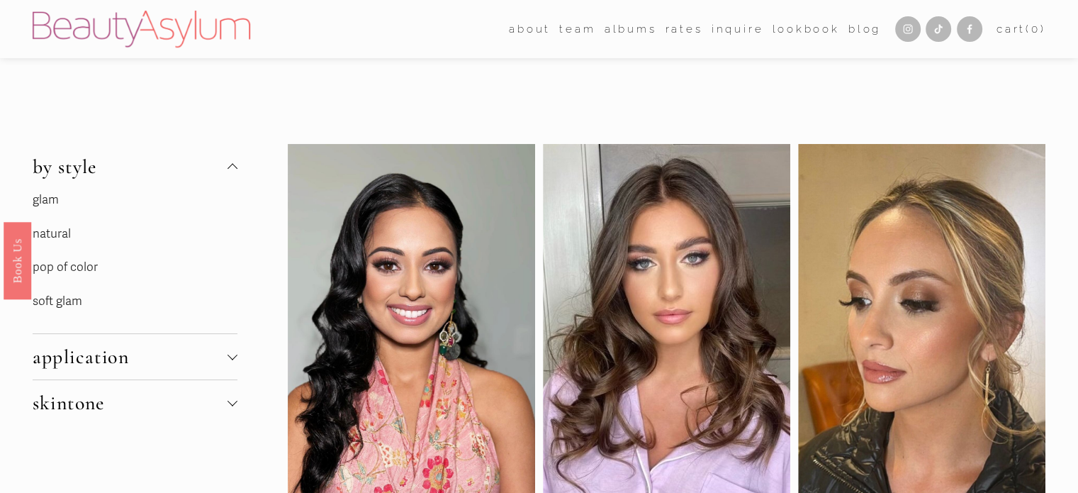
click at [47, 233] on link "natural" at bounding box center [52, 233] width 38 height 15
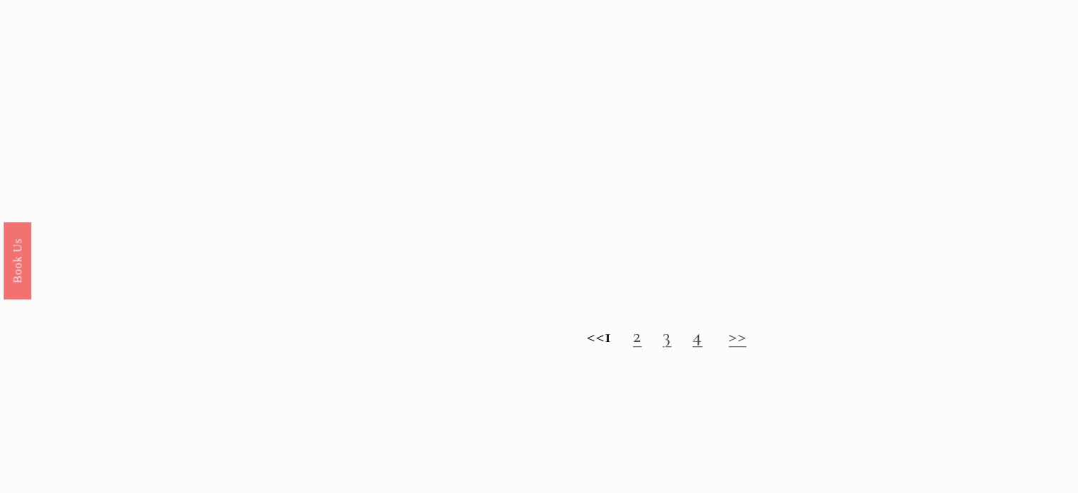
scroll to position [1418, 0]
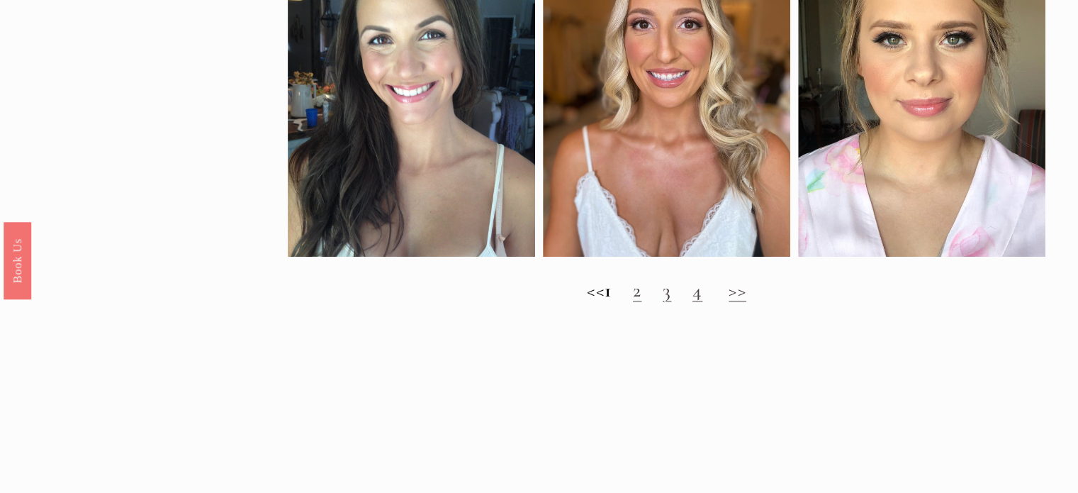
click at [642, 302] on link "2" at bounding box center [637, 290] width 9 height 24
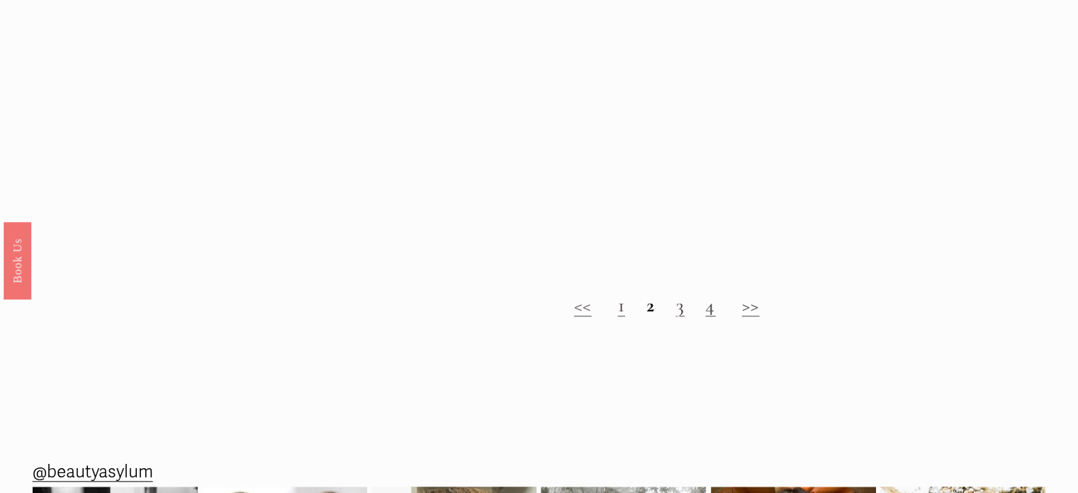
scroll to position [1560, 0]
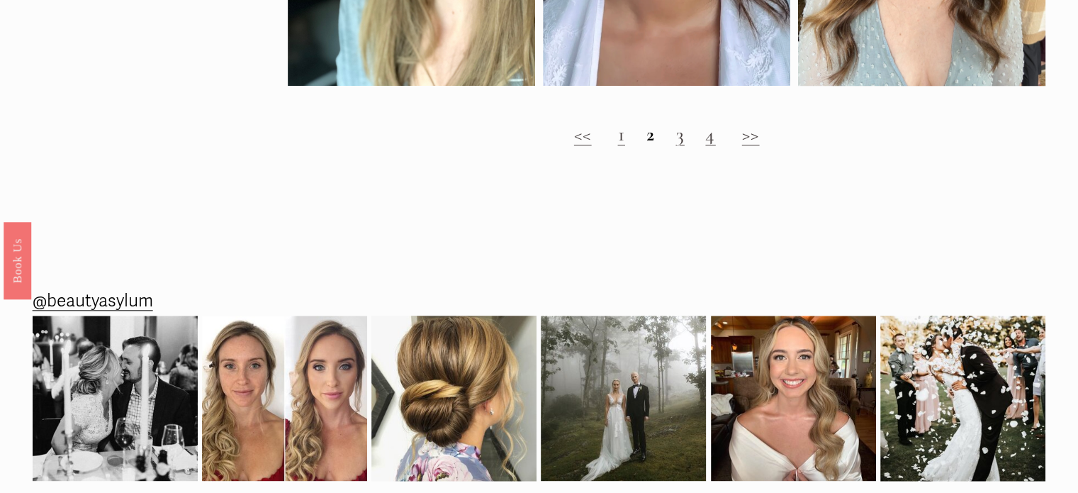
click at [677, 146] on link "3" at bounding box center [680, 134] width 9 height 24
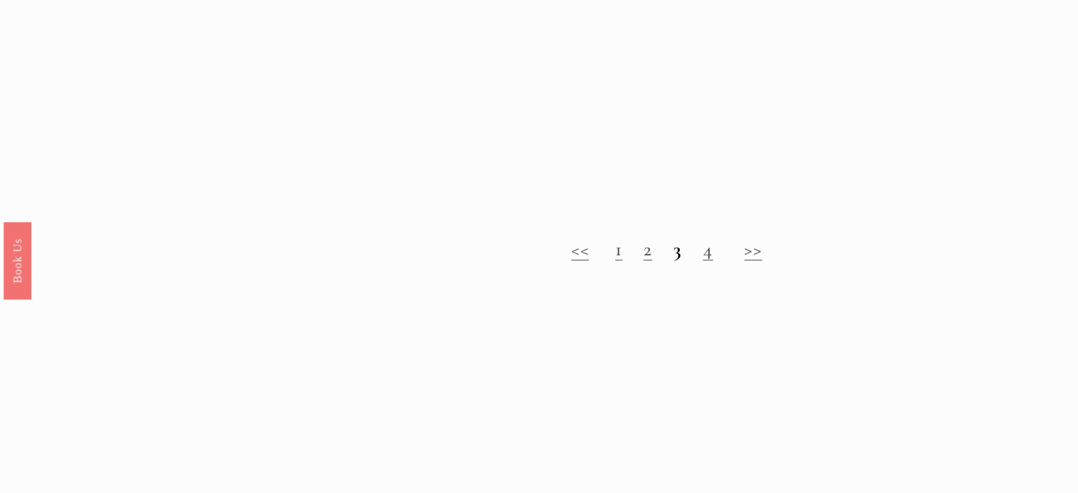
scroll to position [1134, 0]
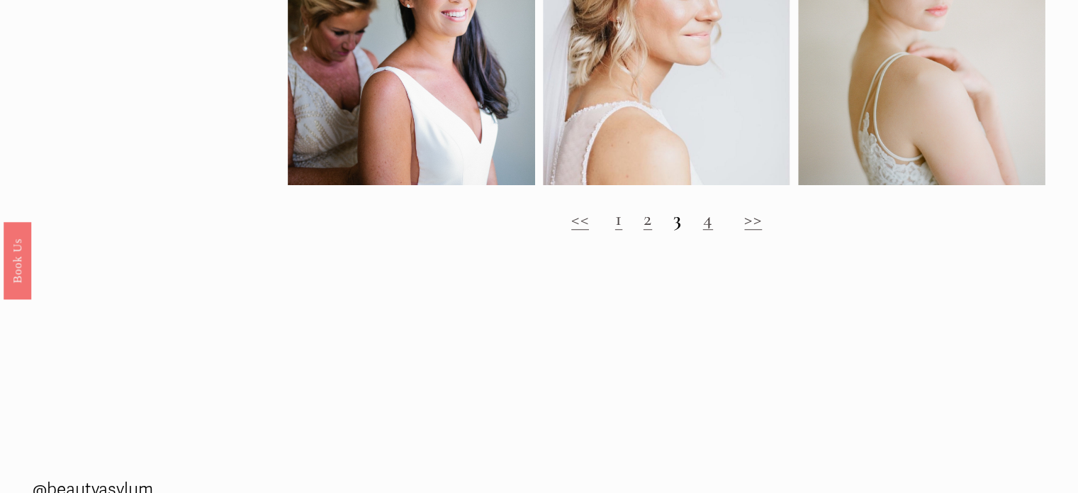
click at [708, 230] on link "4" at bounding box center [708, 218] width 10 height 24
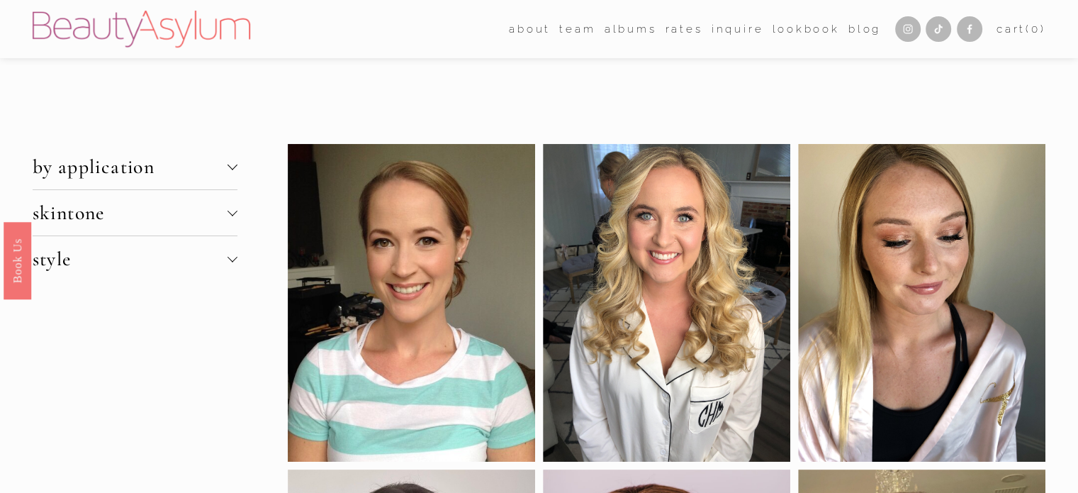
click at [69, 174] on span "by application" at bounding box center [130, 167] width 195 height 24
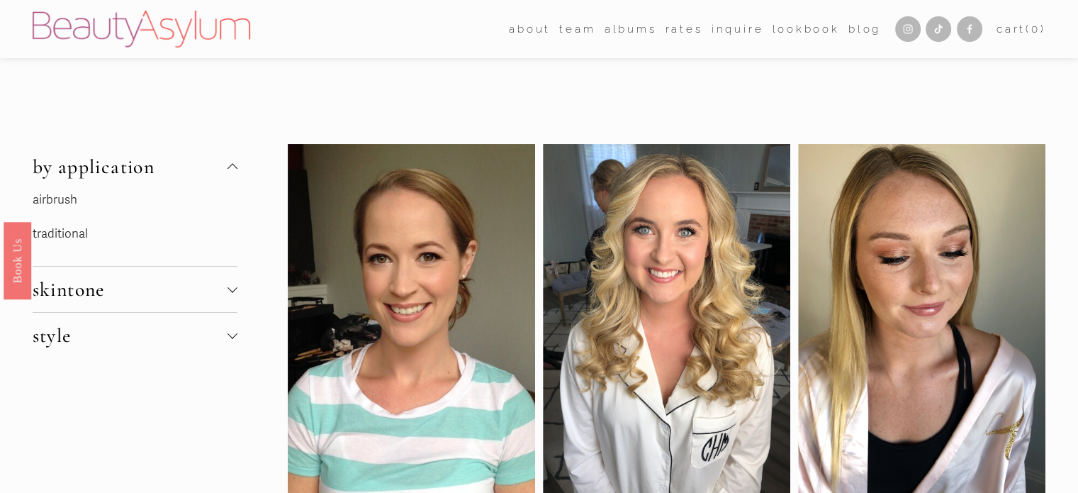
click at [84, 286] on span "skintone" at bounding box center [130, 289] width 195 height 24
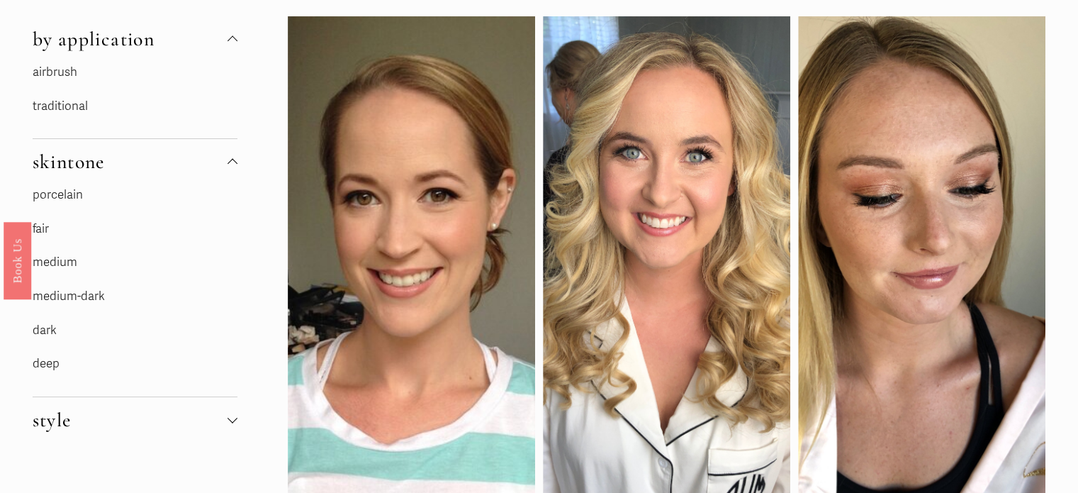
scroll to position [142, 0]
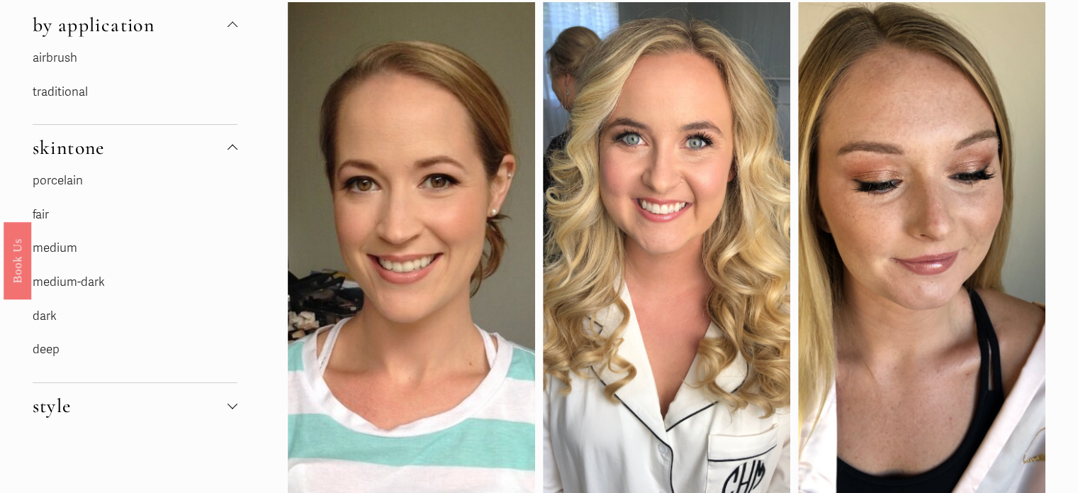
click at [41, 354] on link "deep" at bounding box center [46, 349] width 27 height 15
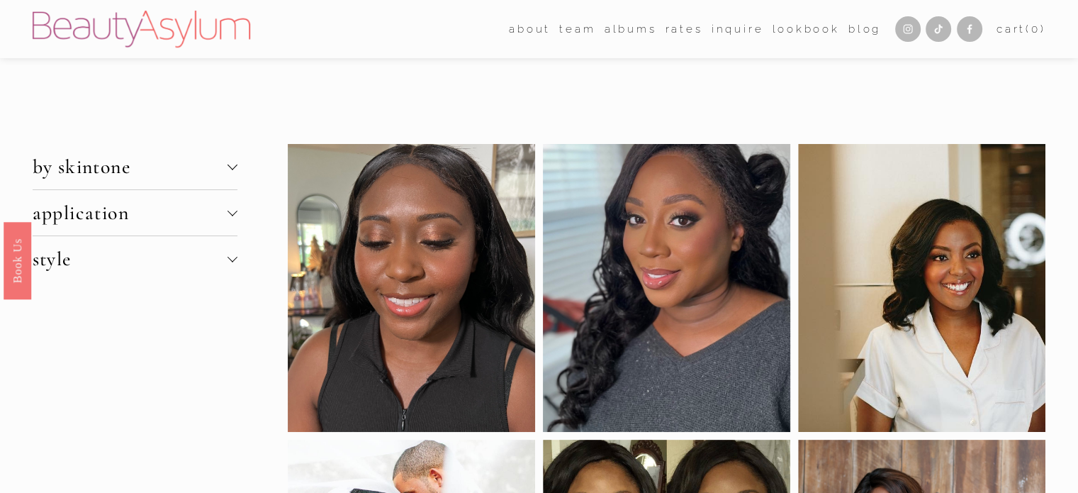
click at [77, 171] on span "by skintone" at bounding box center [130, 167] width 195 height 24
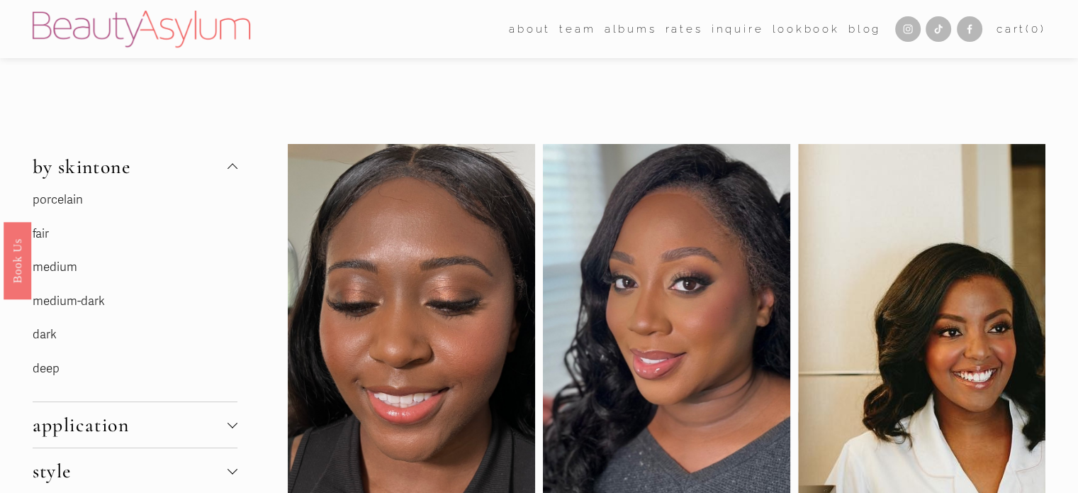
click at [52, 332] on link "dark" at bounding box center [45, 334] width 24 height 15
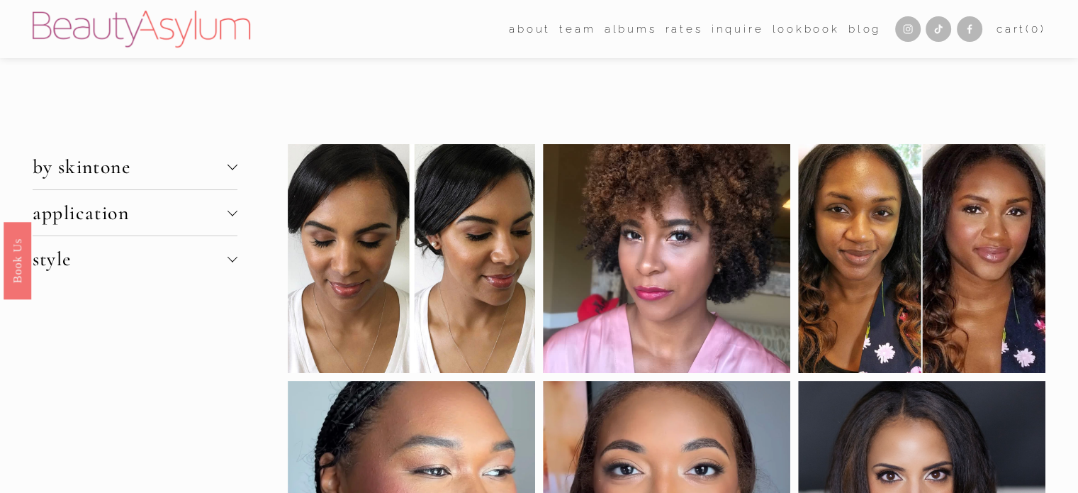
click at [91, 163] on span "by skintone" at bounding box center [130, 167] width 195 height 24
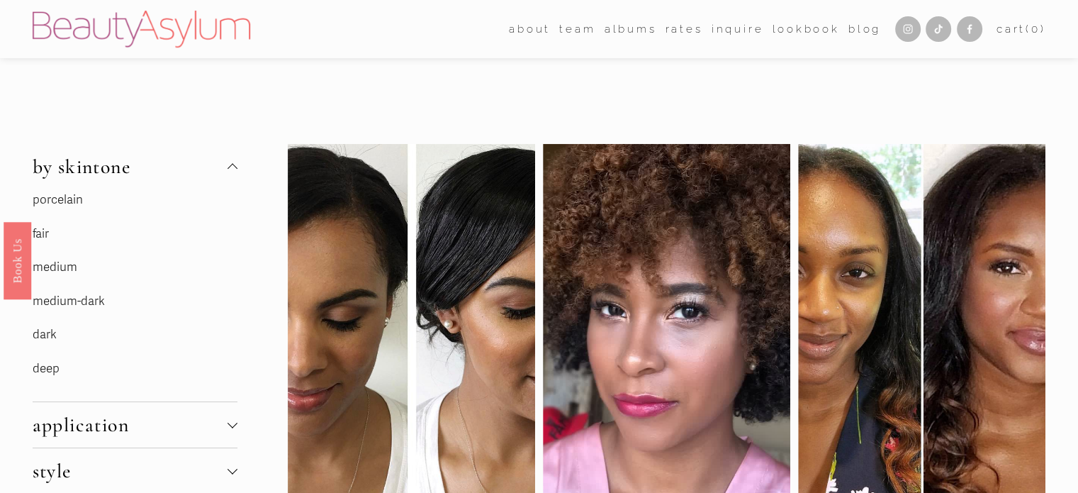
click at [77, 303] on link "medium-dark" at bounding box center [69, 301] width 72 height 15
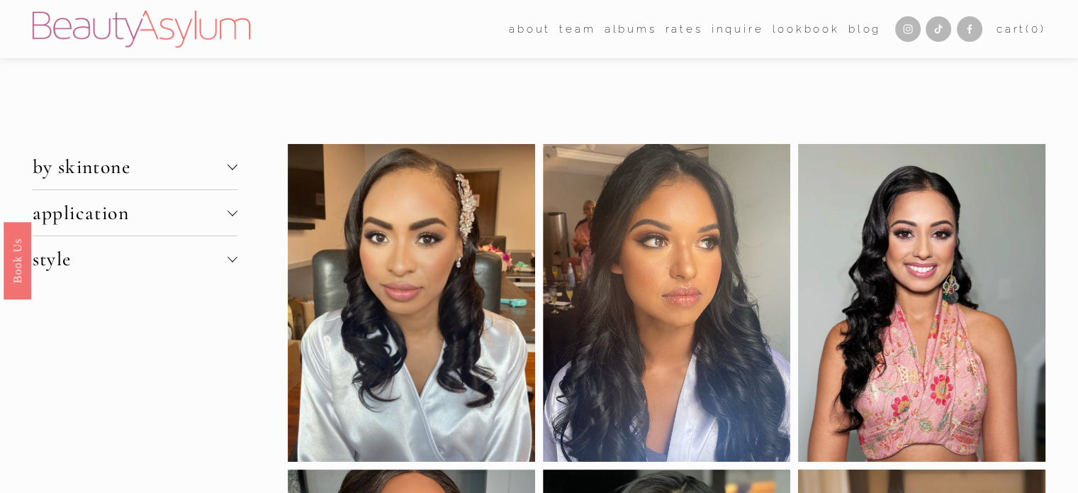
click at [63, 173] on span "by skintone" at bounding box center [130, 167] width 195 height 24
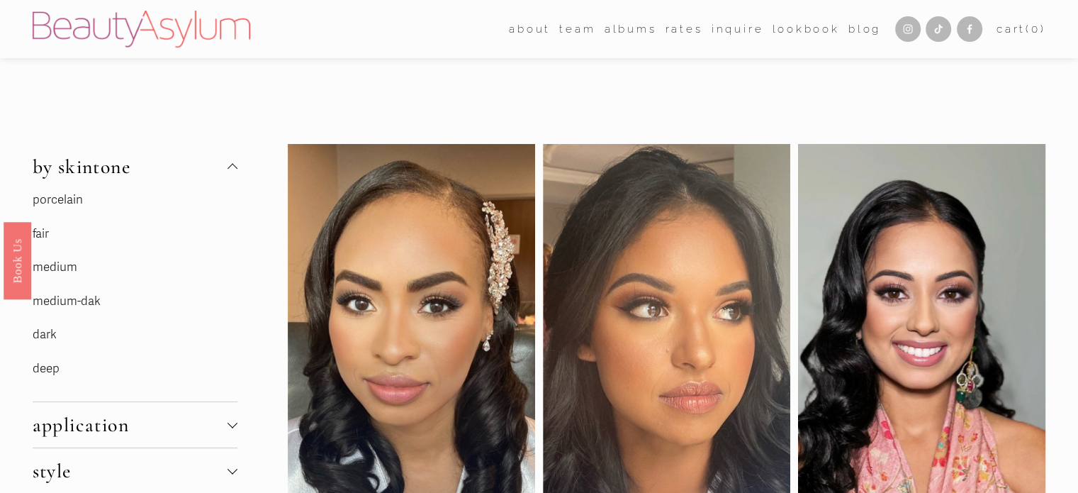
click at [60, 258] on p "medium" at bounding box center [135, 268] width 205 height 22
click at [65, 268] on link "medium" at bounding box center [55, 266] width 45 height 15
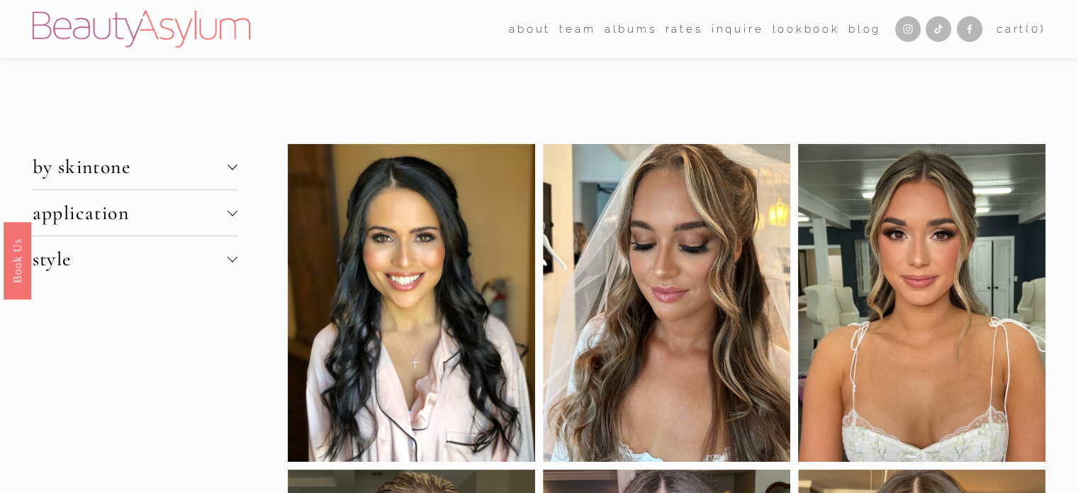
click at [72, 171] on span "by skintone" at bounding box center [130, 167] width 195 height 24
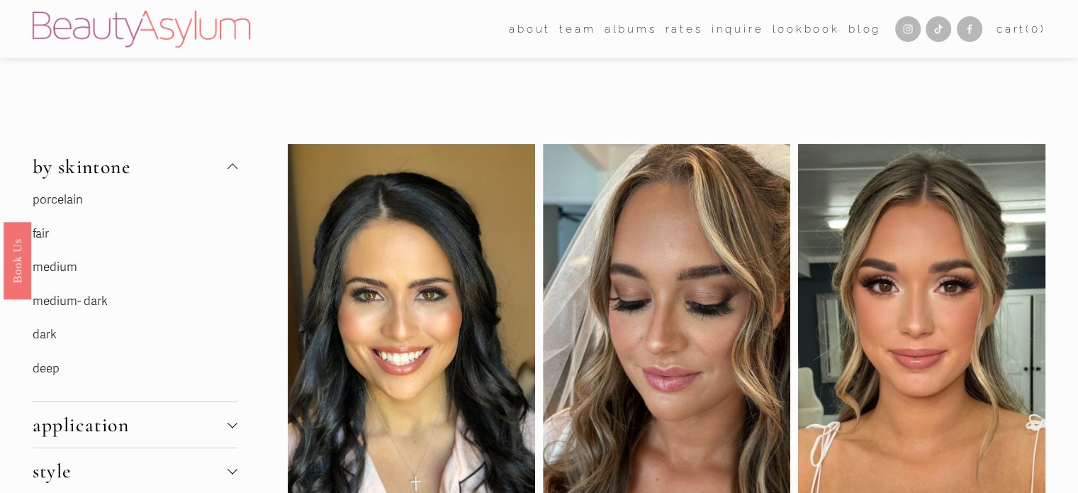
click at [43, 232] on link "fair" at bounding box center [41, 233] width 16 height 15
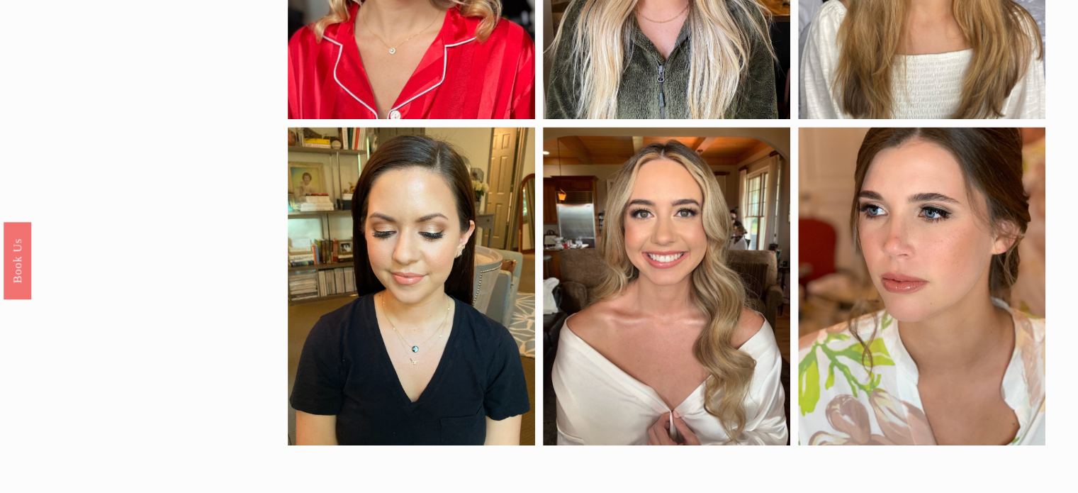
scroll to position [709, 0]
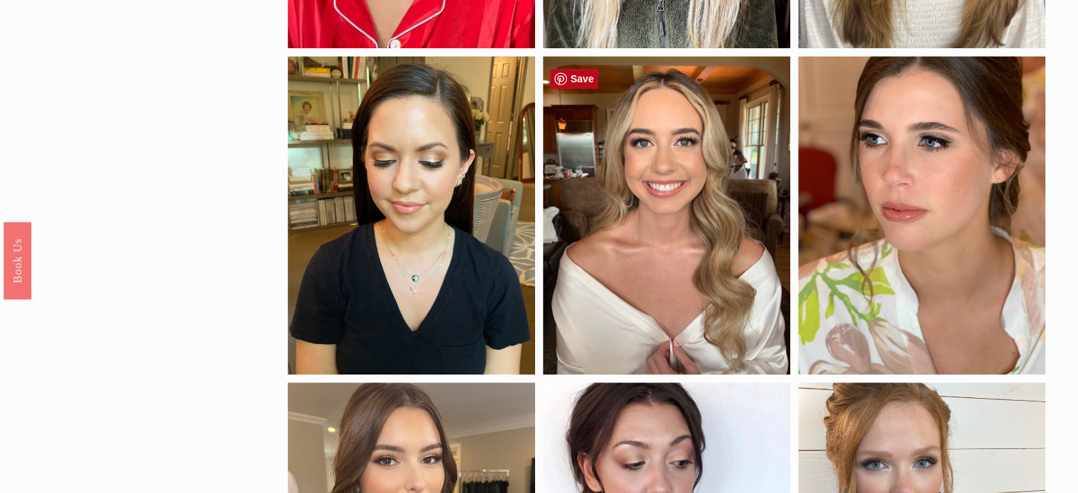
click at [577, 81] on link "Save" at bounding box center [574, 79] width 48 height 20
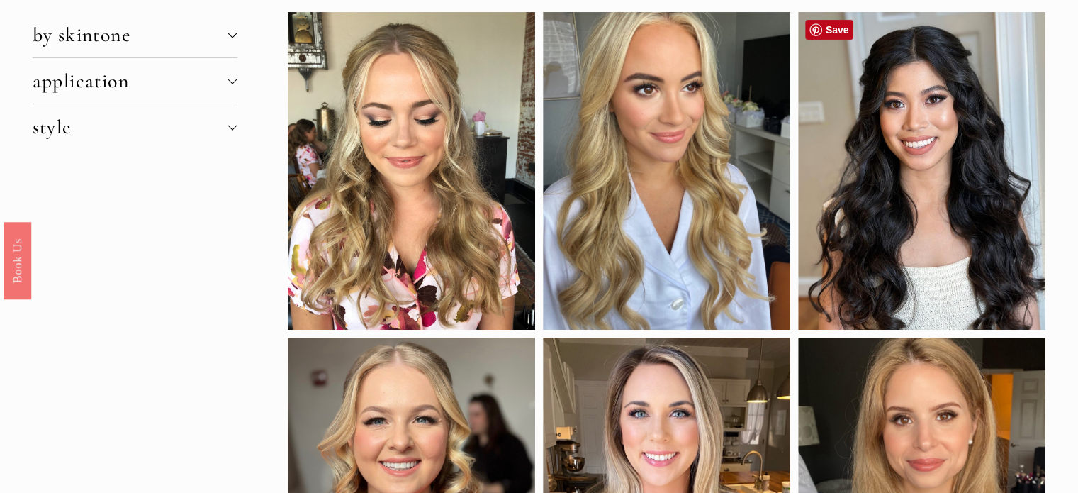
scroll to position [71, 0]
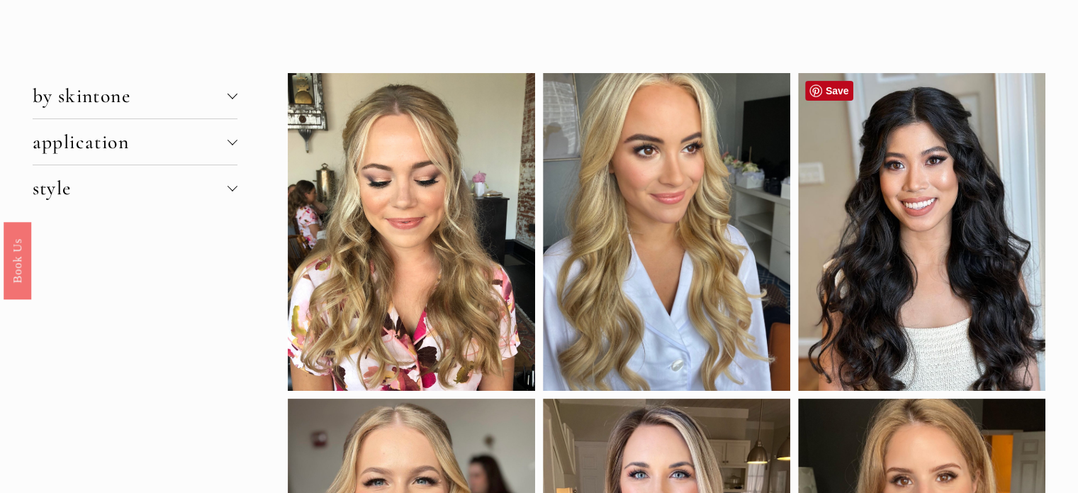
click at [831, 91] on link "Save" at bounding box center [829, 91] width 48 height 20
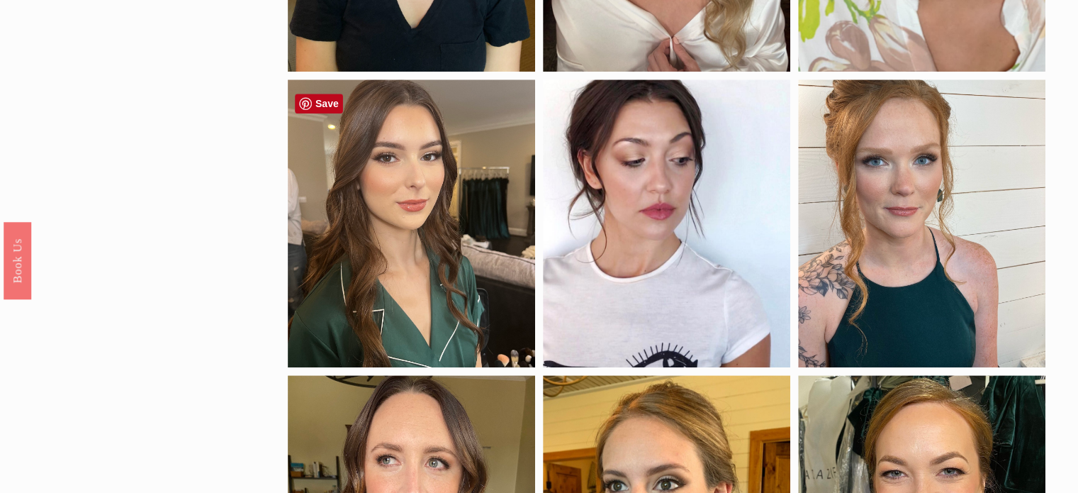
scroll to position [993, 0]
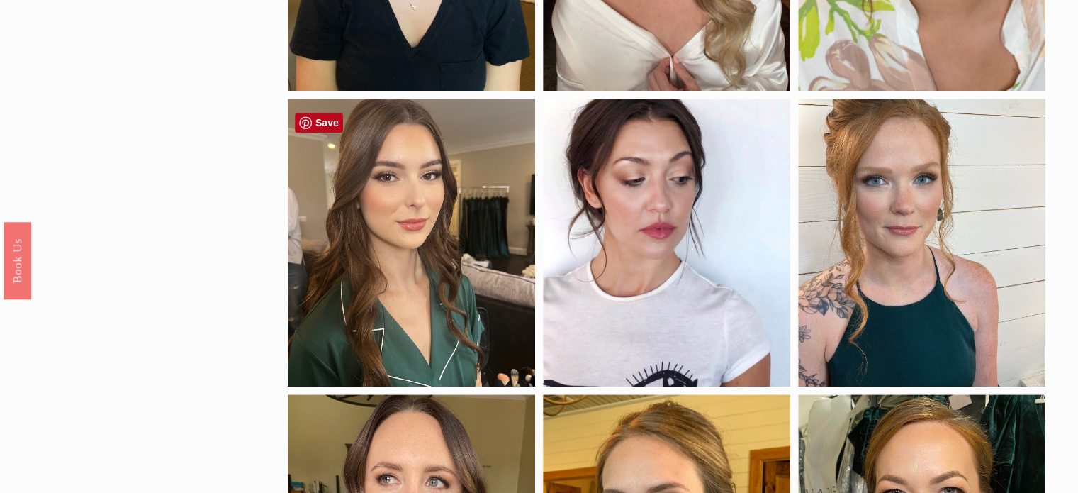
click at [325, 123] on link "Save" at bounding box center [319, 123] width 48 height 20
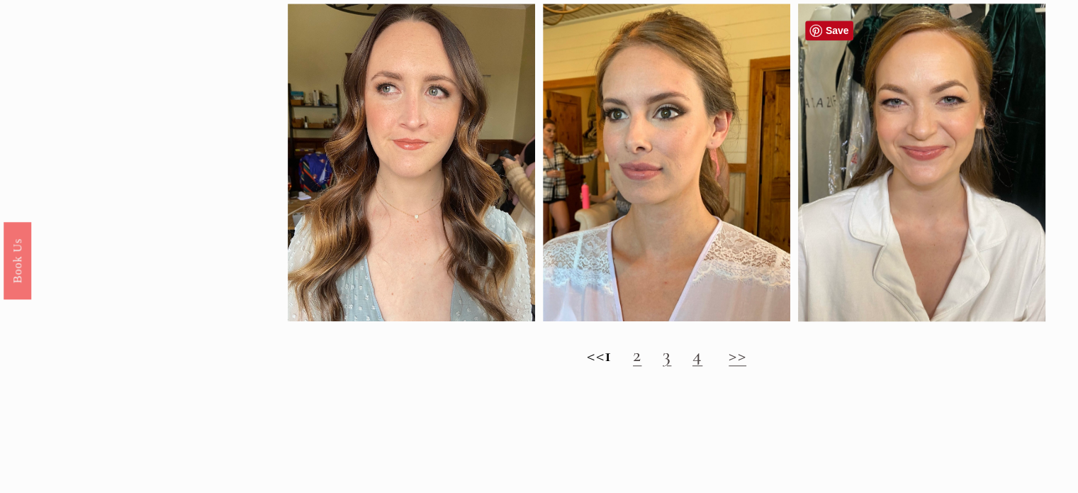
scroll to position [1418, 0]
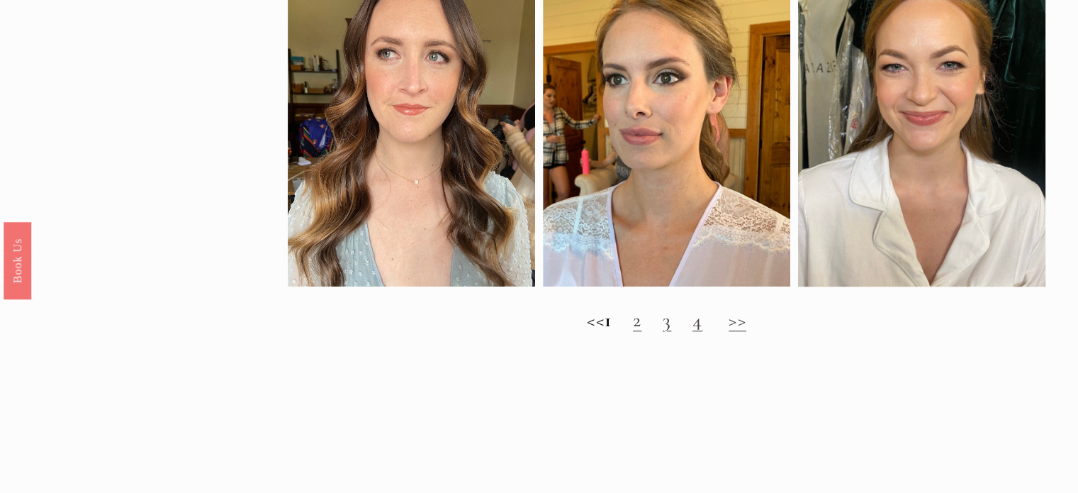
click at [642, 332] on link "2" at bounding box center [637, 320] width 9 height 24
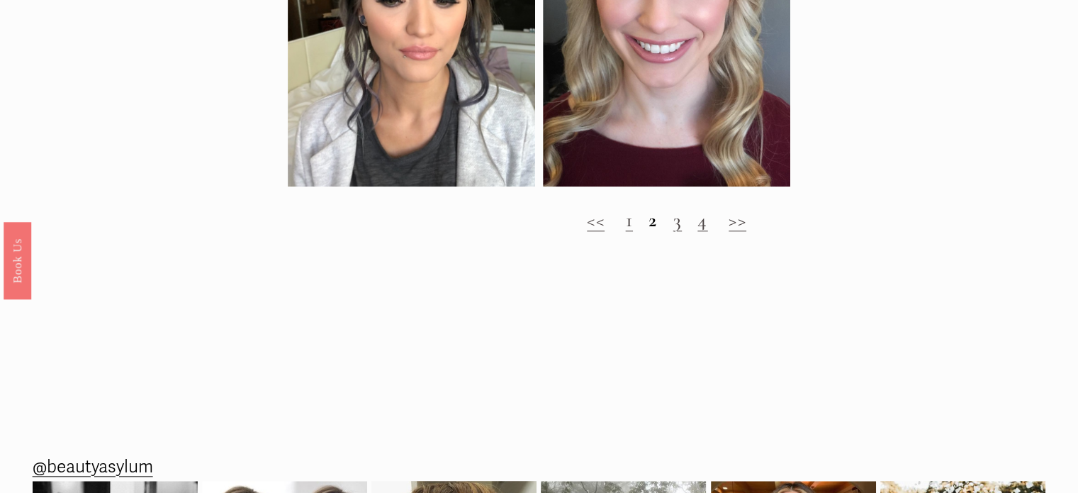
scroll to position [1489, 0]
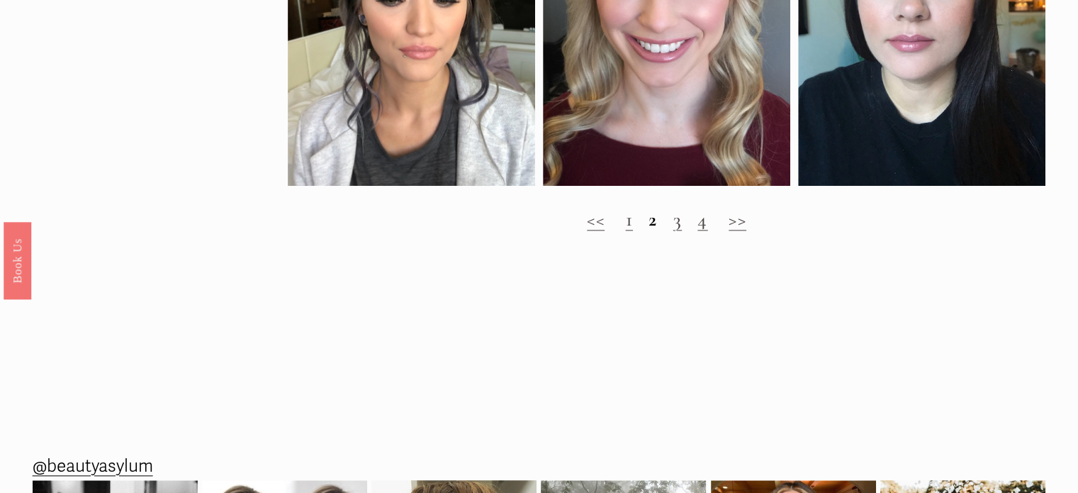
click at [675, 231] on link "3" at bounding box center [677, 219] width 9 height 24
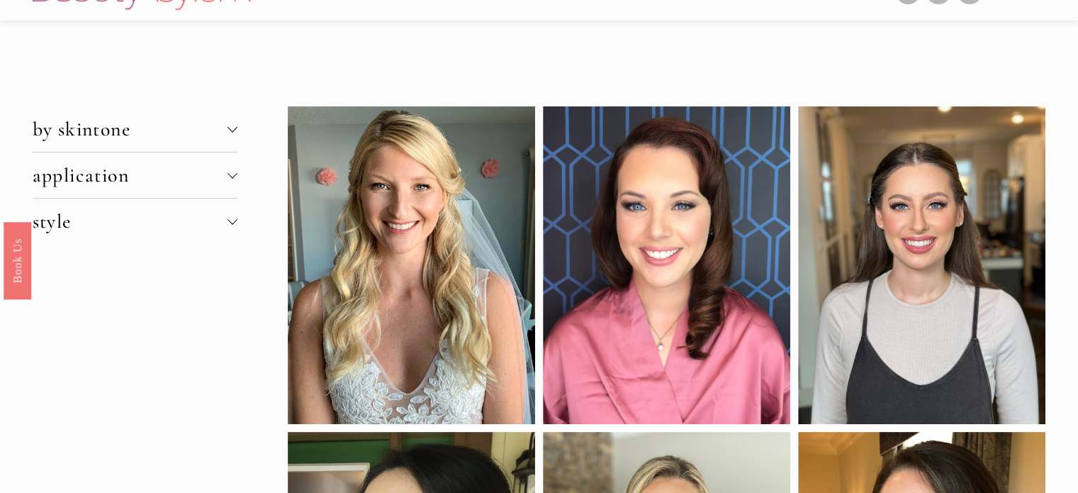
scroll to position [71, 0]
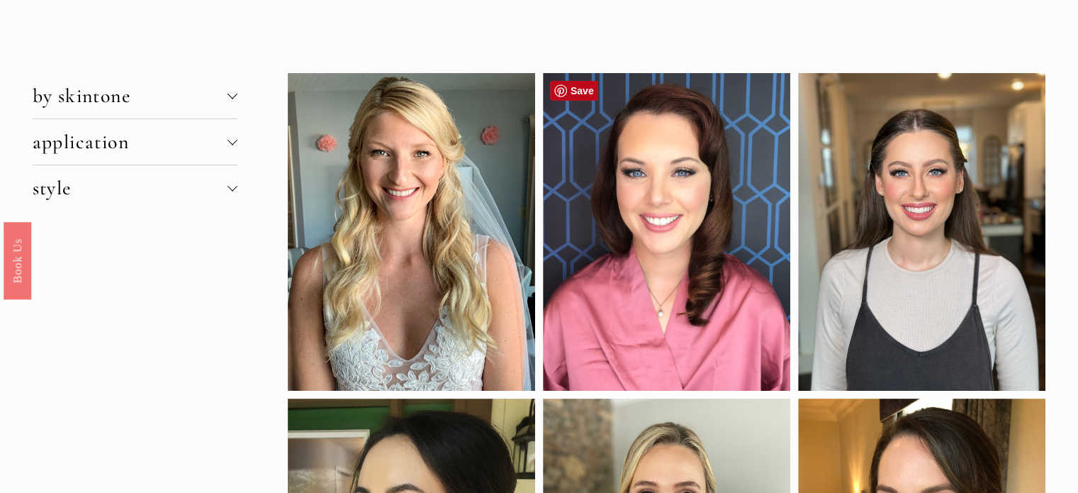
click at [571, 89] on link "Save" at bounding box center [574, 91] width 48 height 20
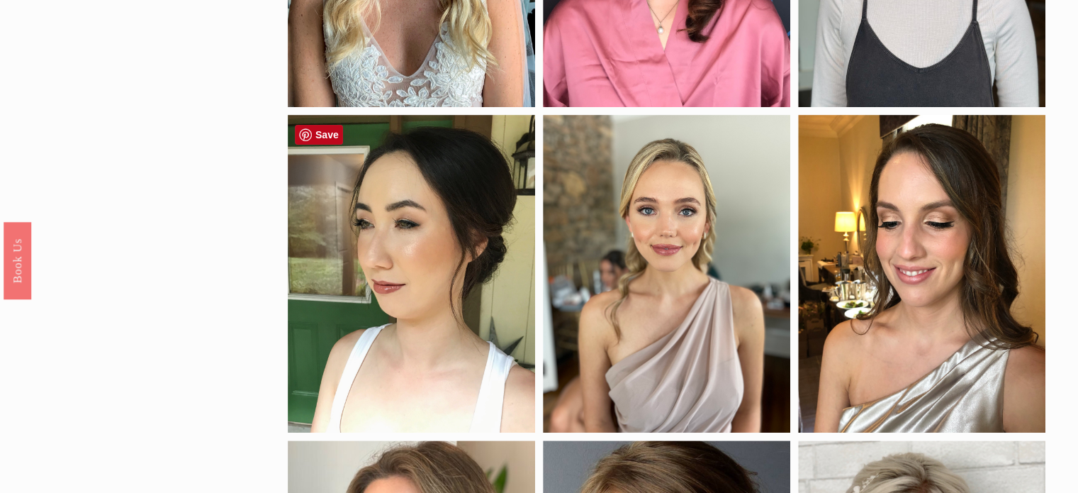
scroll to position [425, 0]
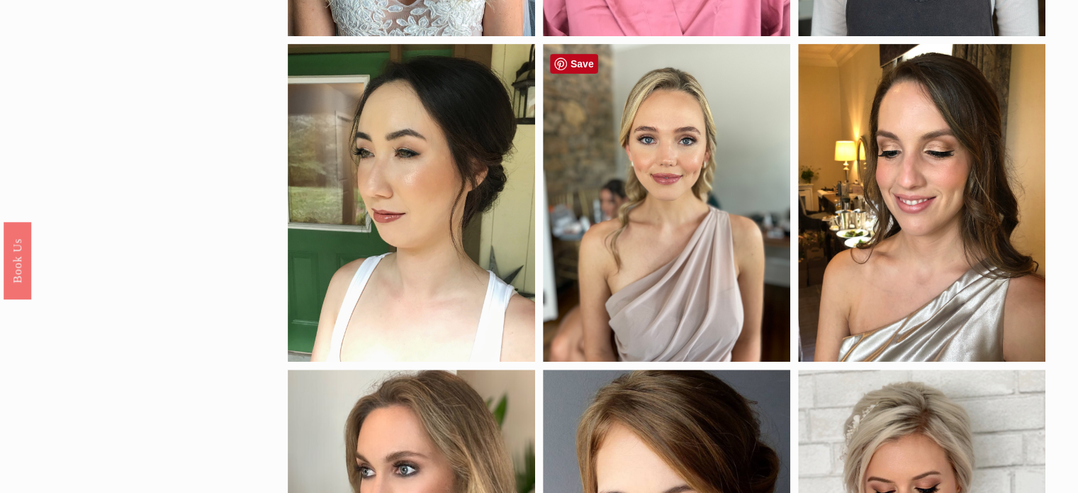
click at [692, 189] on div at bounding box center [666, 203] width 247 height 318
click at [666, 158] on div at bounding box center [666, 203] width 247 height 318
click at [567, 63] on link "Save" at bounding box center [574, 64] width 48 height 20
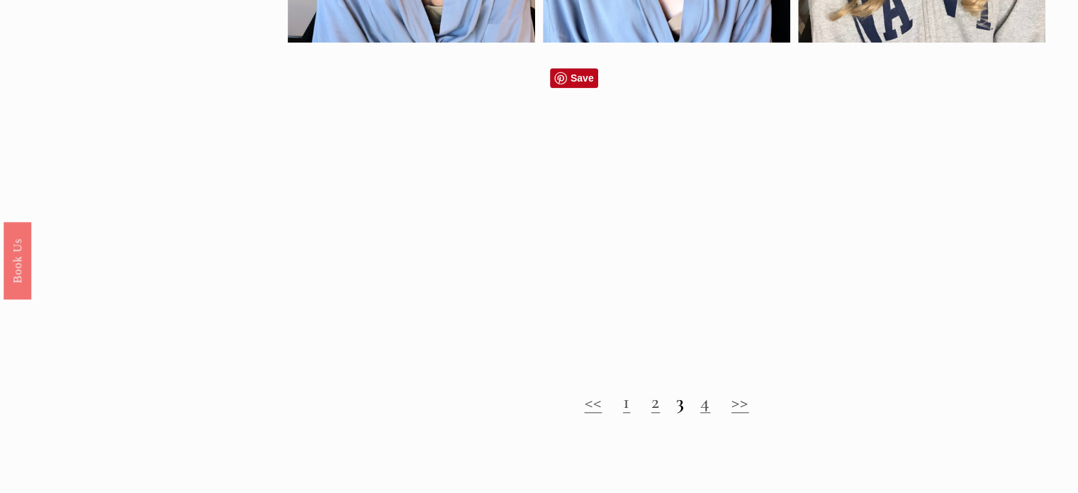
scroll to position [1418, 0]
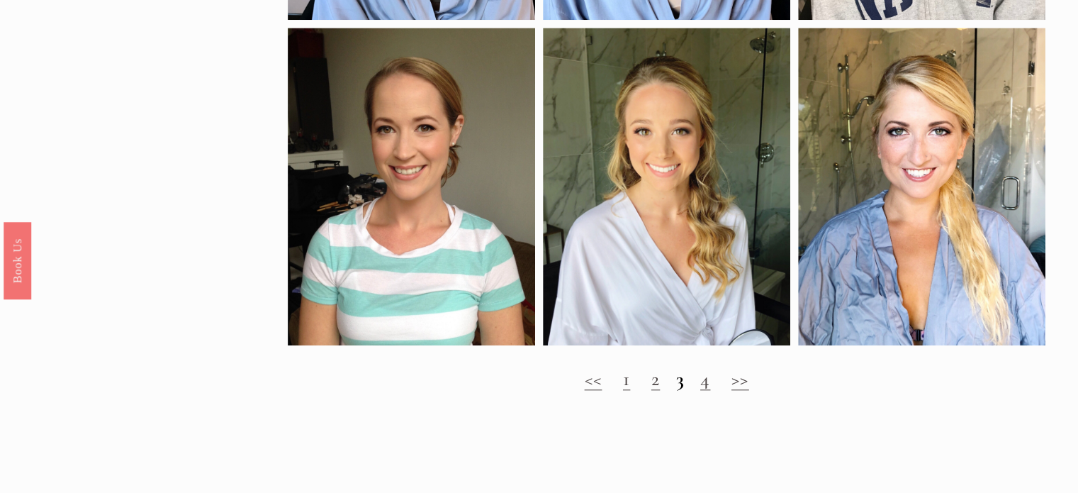
click at [706, 391] on link "4" at bounding box center [705, 379] width 10 height 24
